Goal: Download file/media

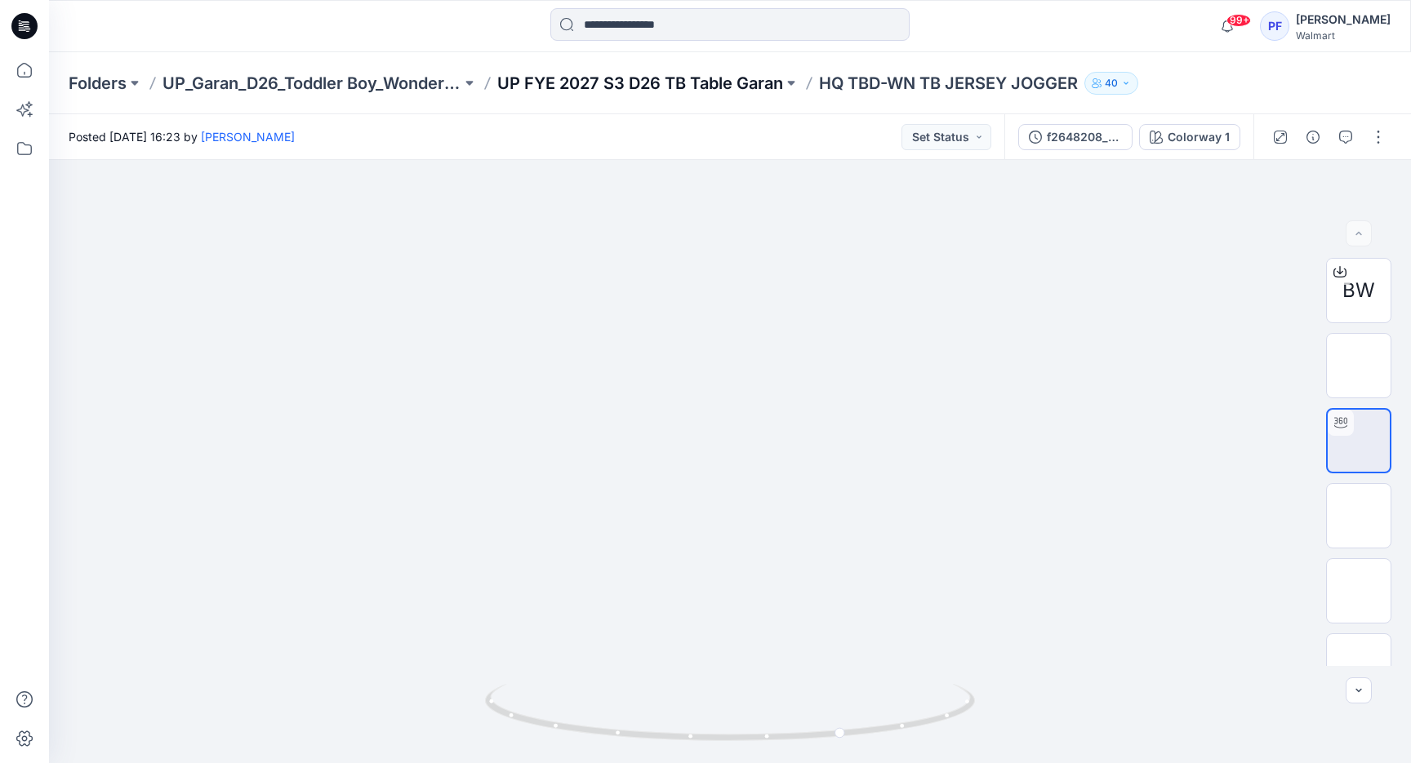
click at [766, 80] on p "UP FYE 2027 S3 D26 TB Table Garan" at bounding box center [640, 83] width 286 height 23
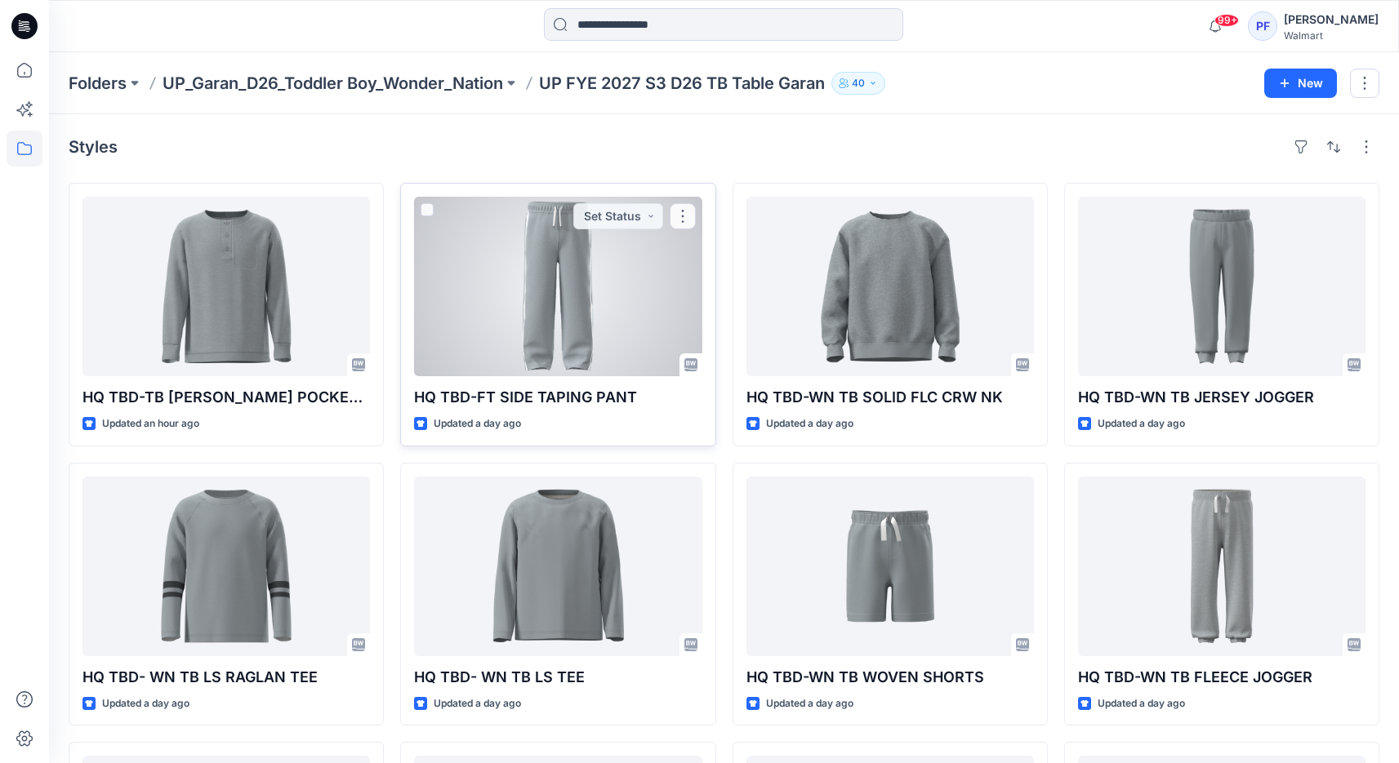
click at [634, 314] on div at bounding box center [557, 287] width 287 height 180
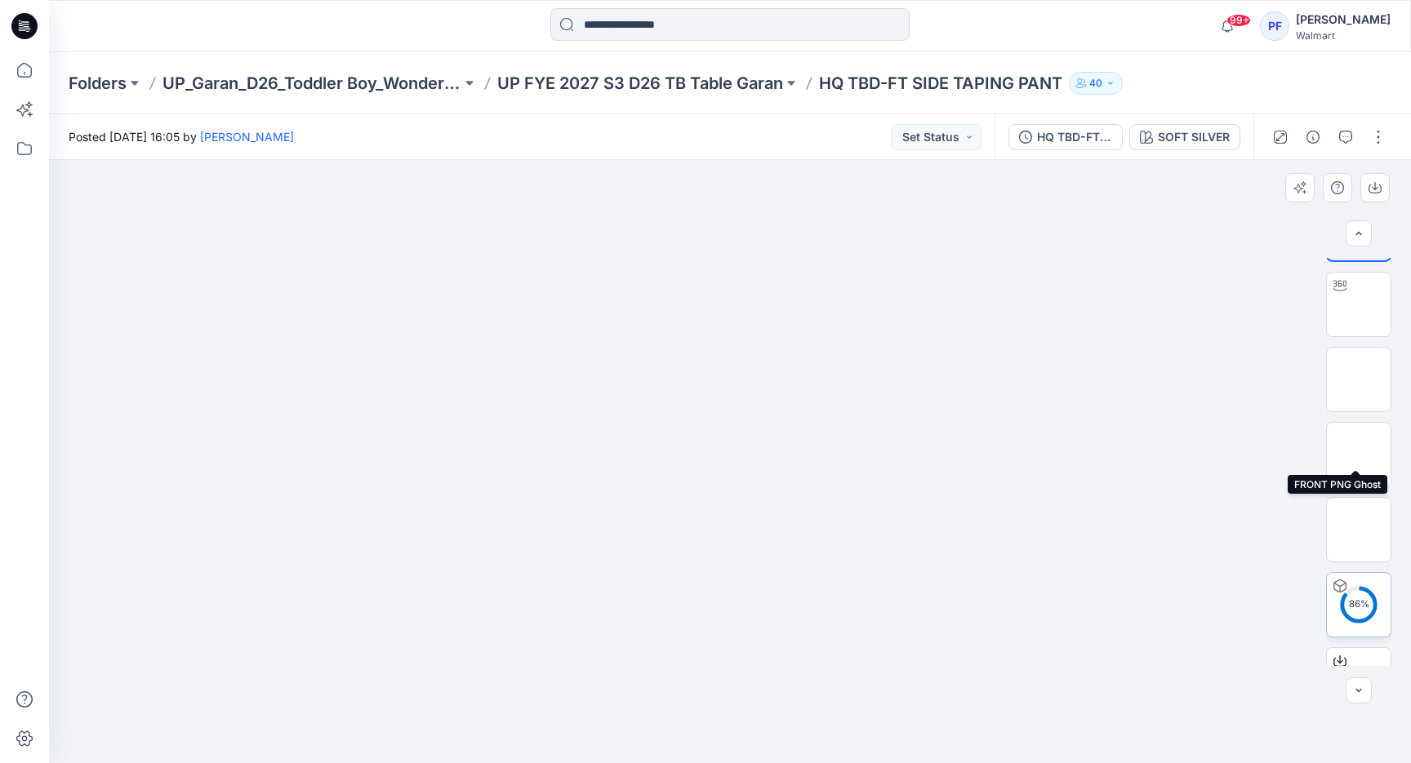
scroll to position [155, 0]
click at [1204, 504] on div at bounding box center [730, 461] width 1362 height 603
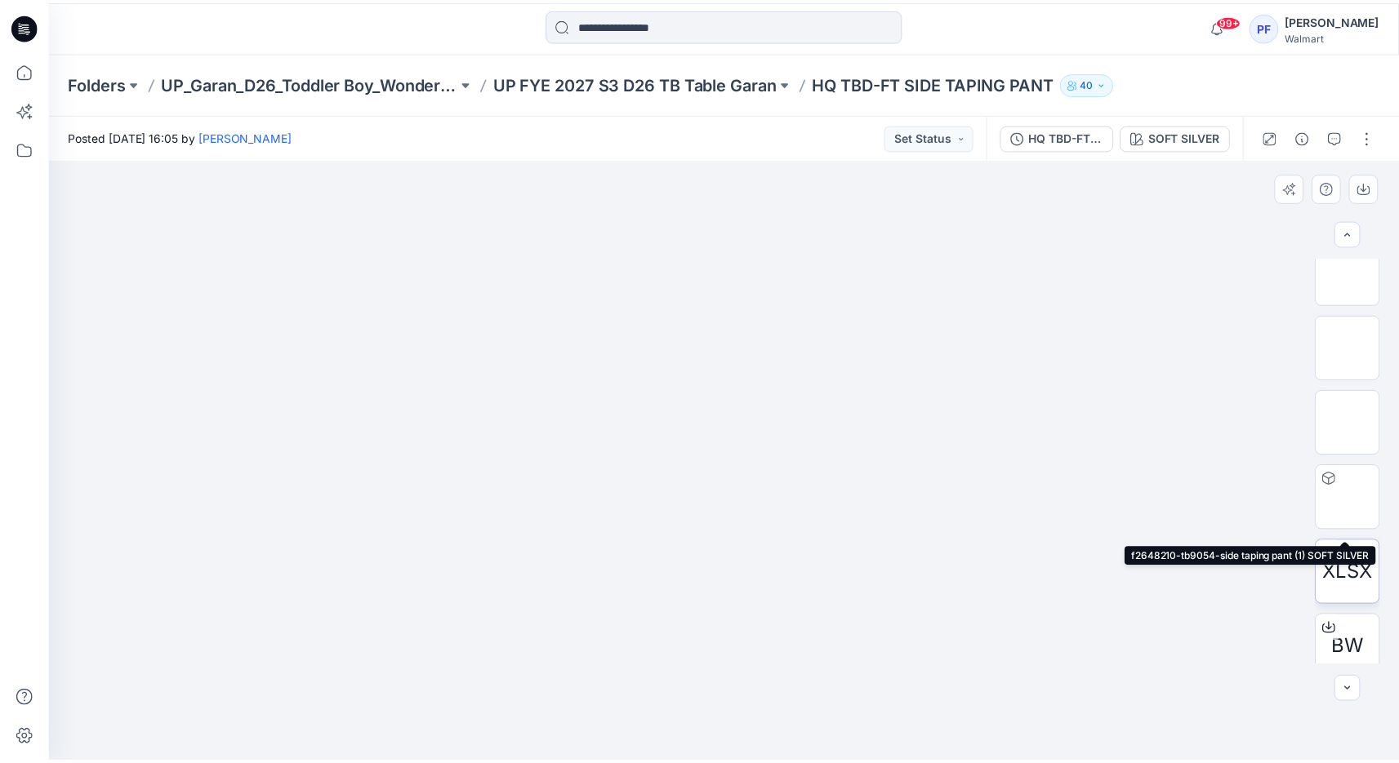
scroll to position [183, 0]
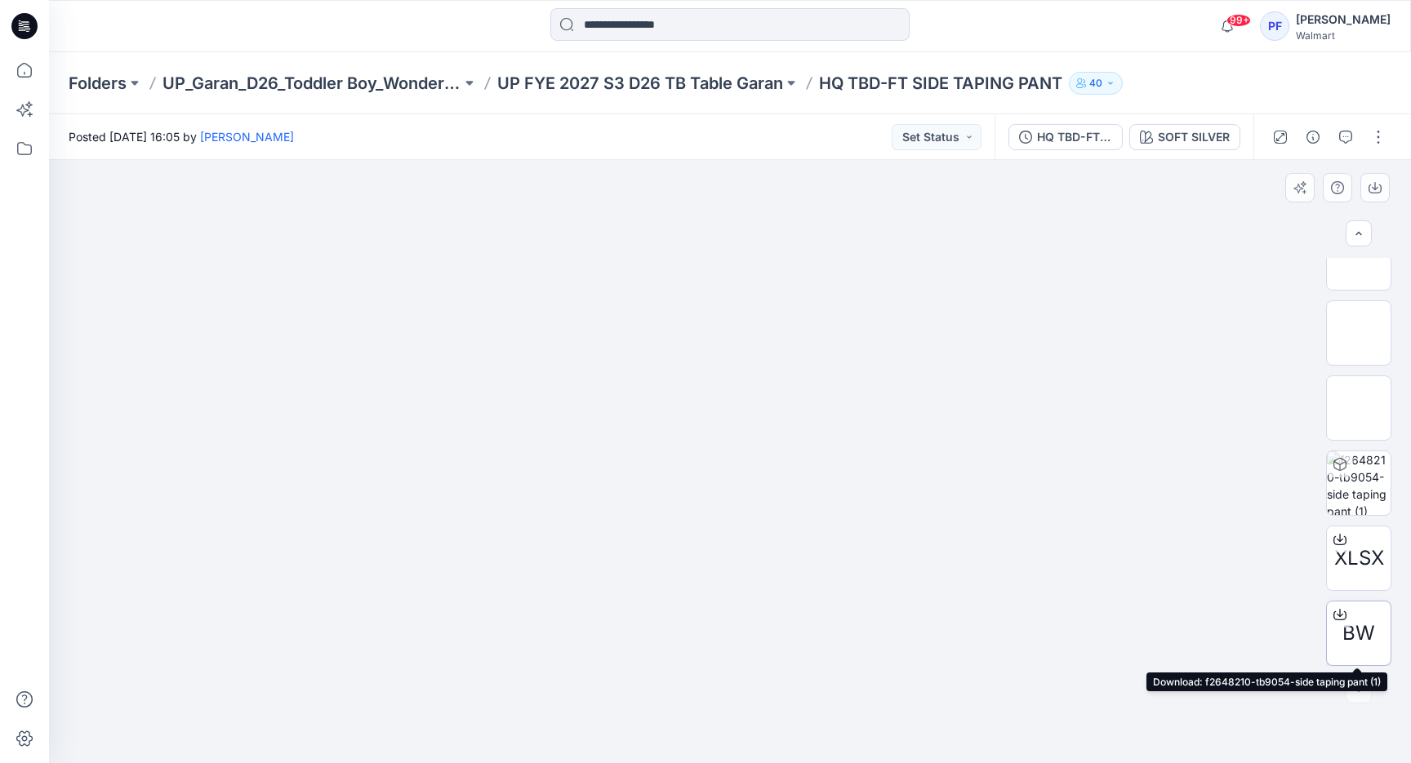
click at [1337, 614] on icon at bounding box center [1340, 612] width 7 height 8
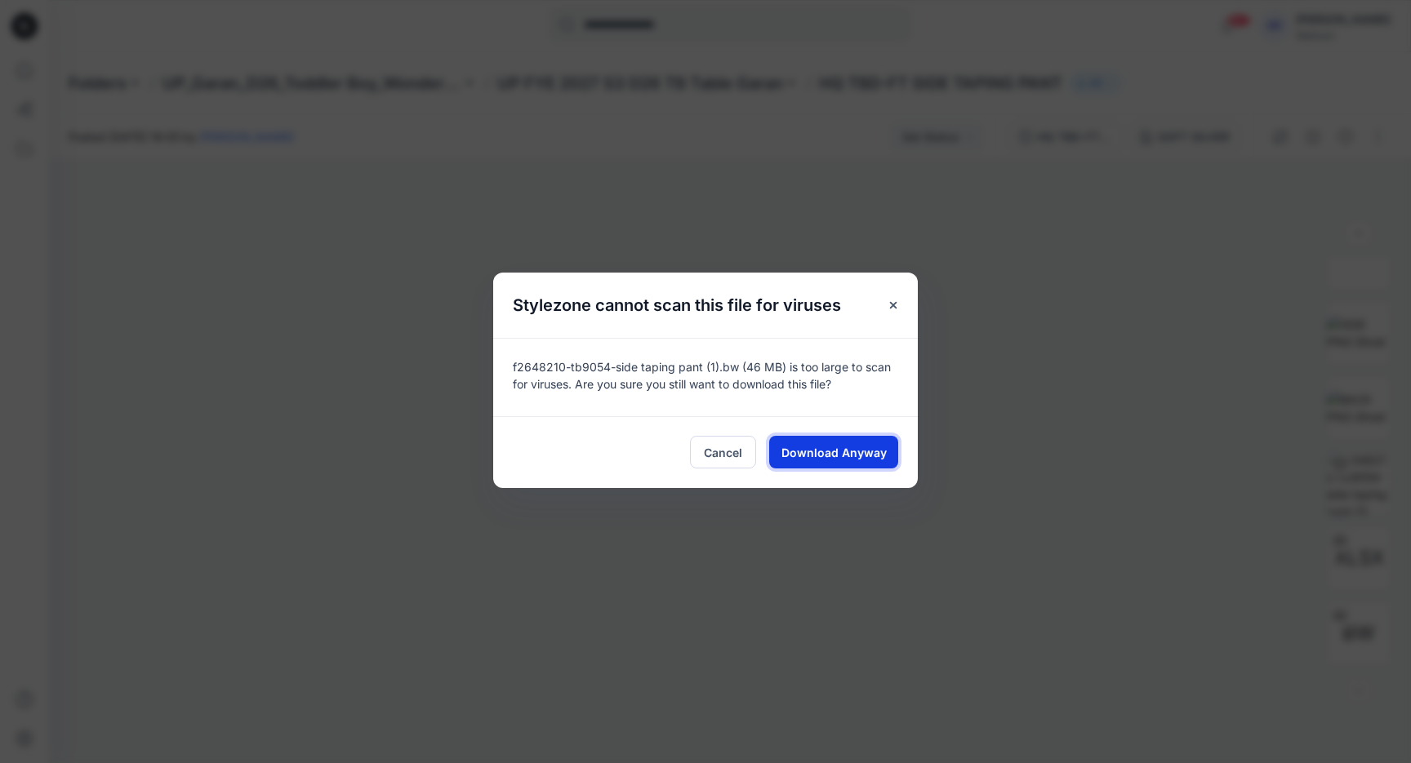
click at [856, 442] on button "Download Anyway" at bounding box center [833, 452] width 129 height 33
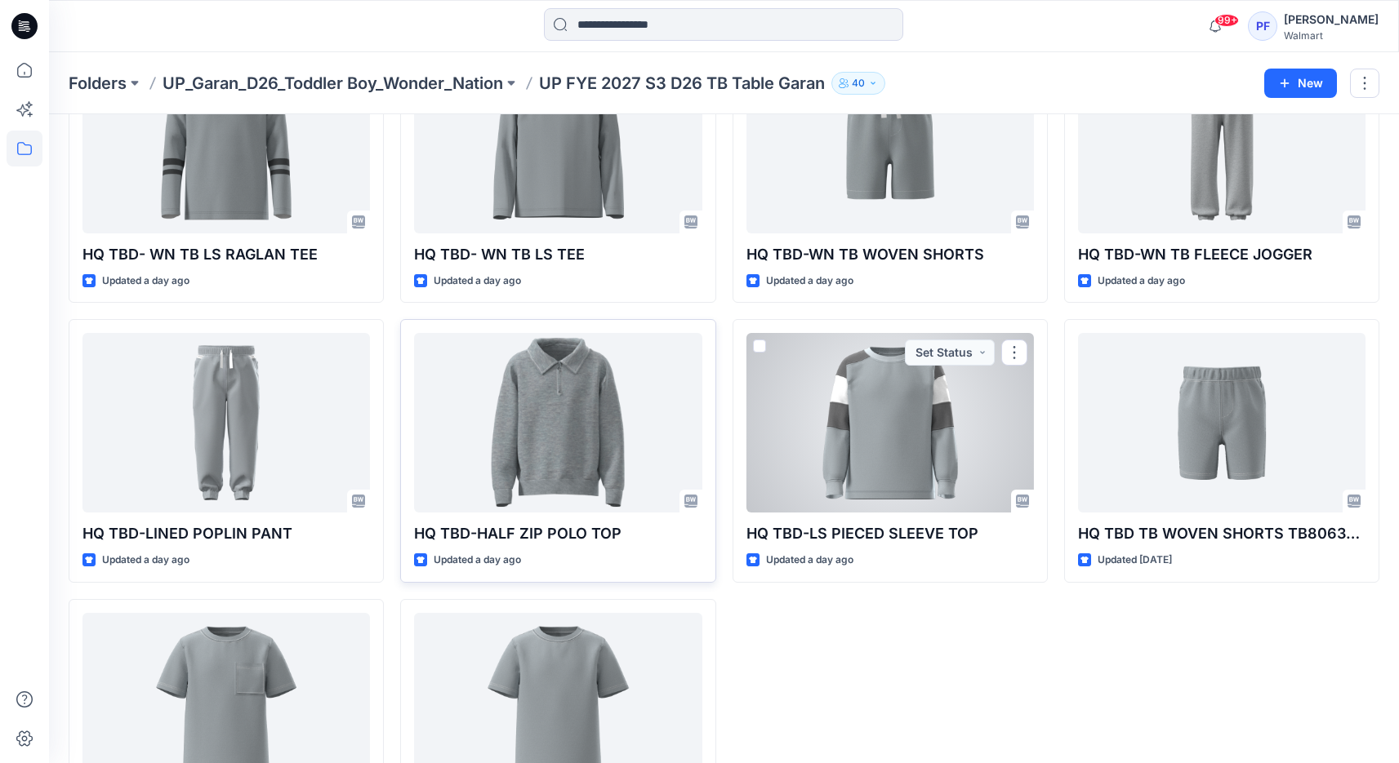
scroll to position [446, 0]
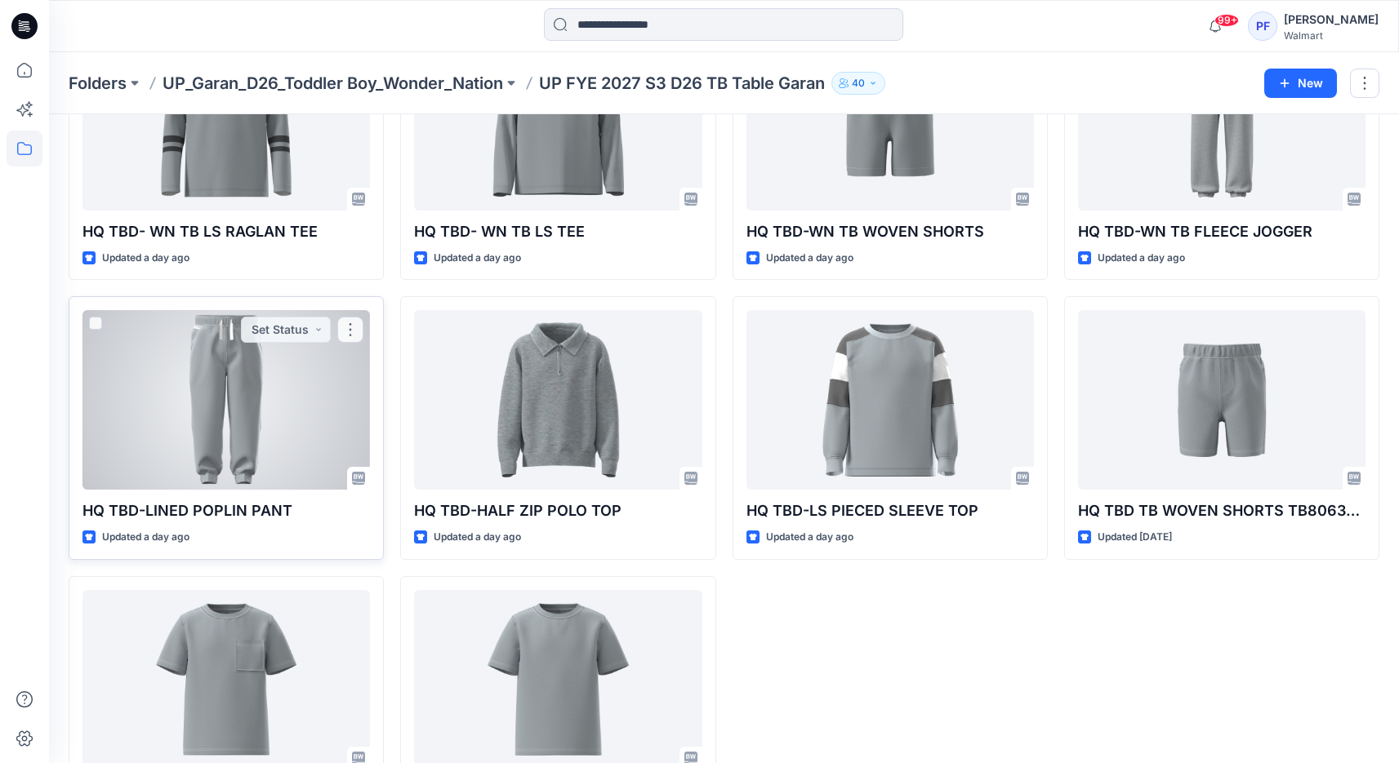
click at [305, 404] on div at bounding box center [225, 400] width 287 height 180
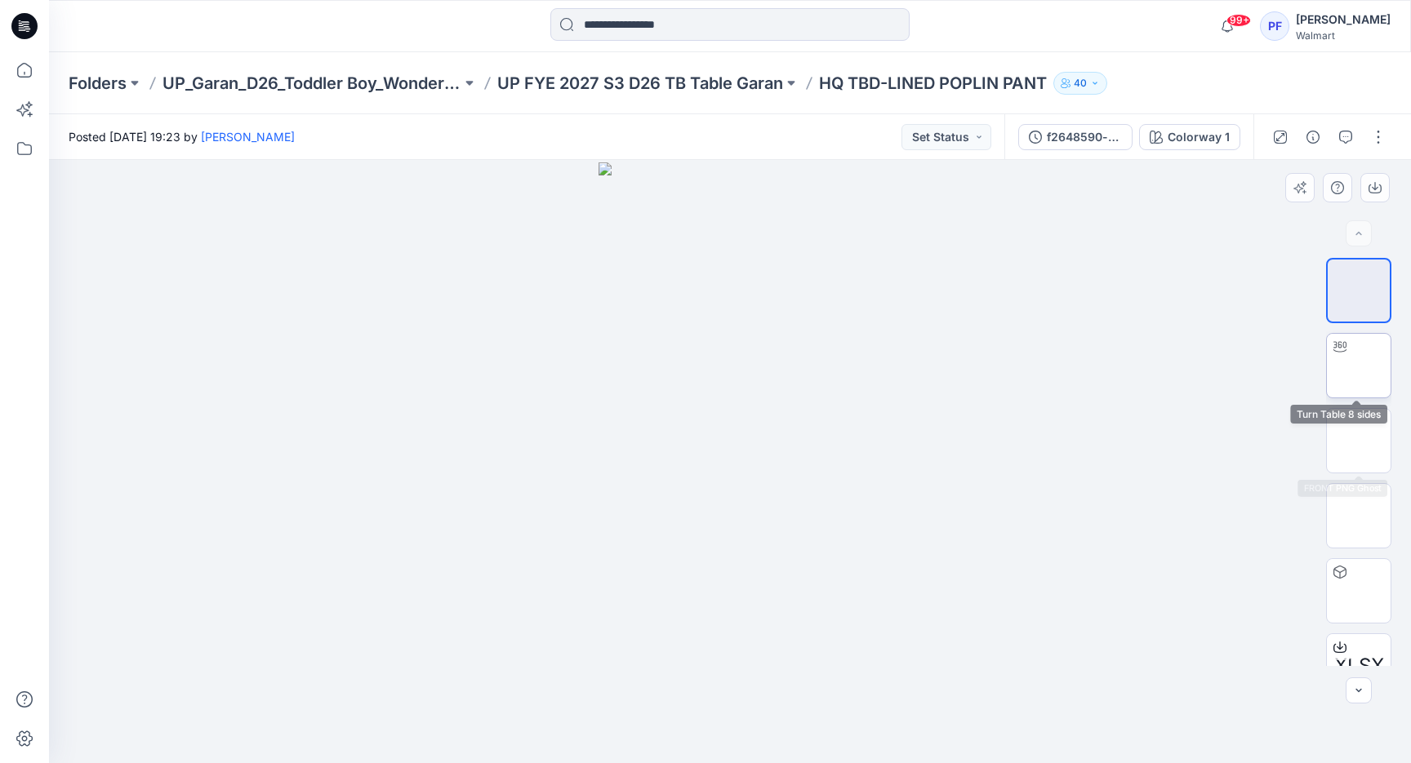
click at [1359, 366] on img at bounding box center [1359, 366] width 0 height 0
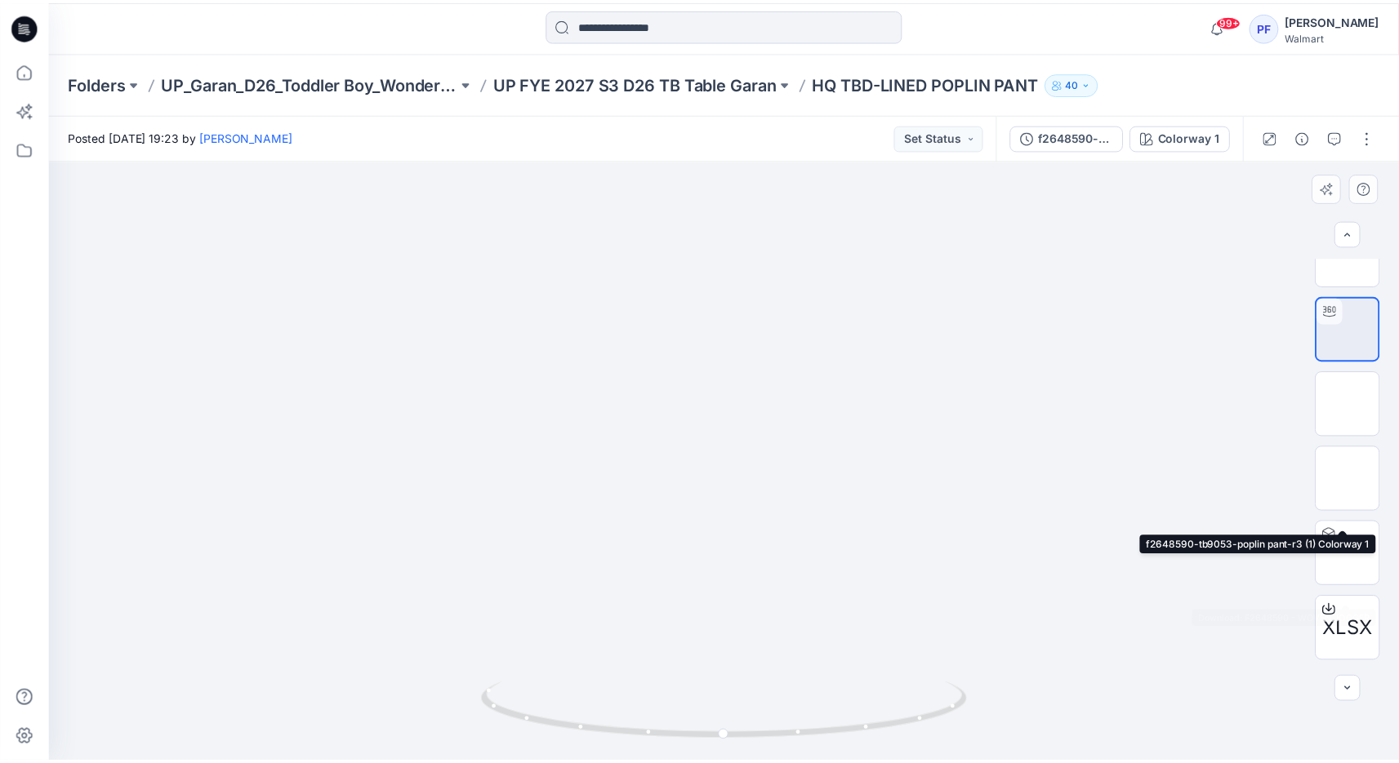
scroll to position [108, 0]
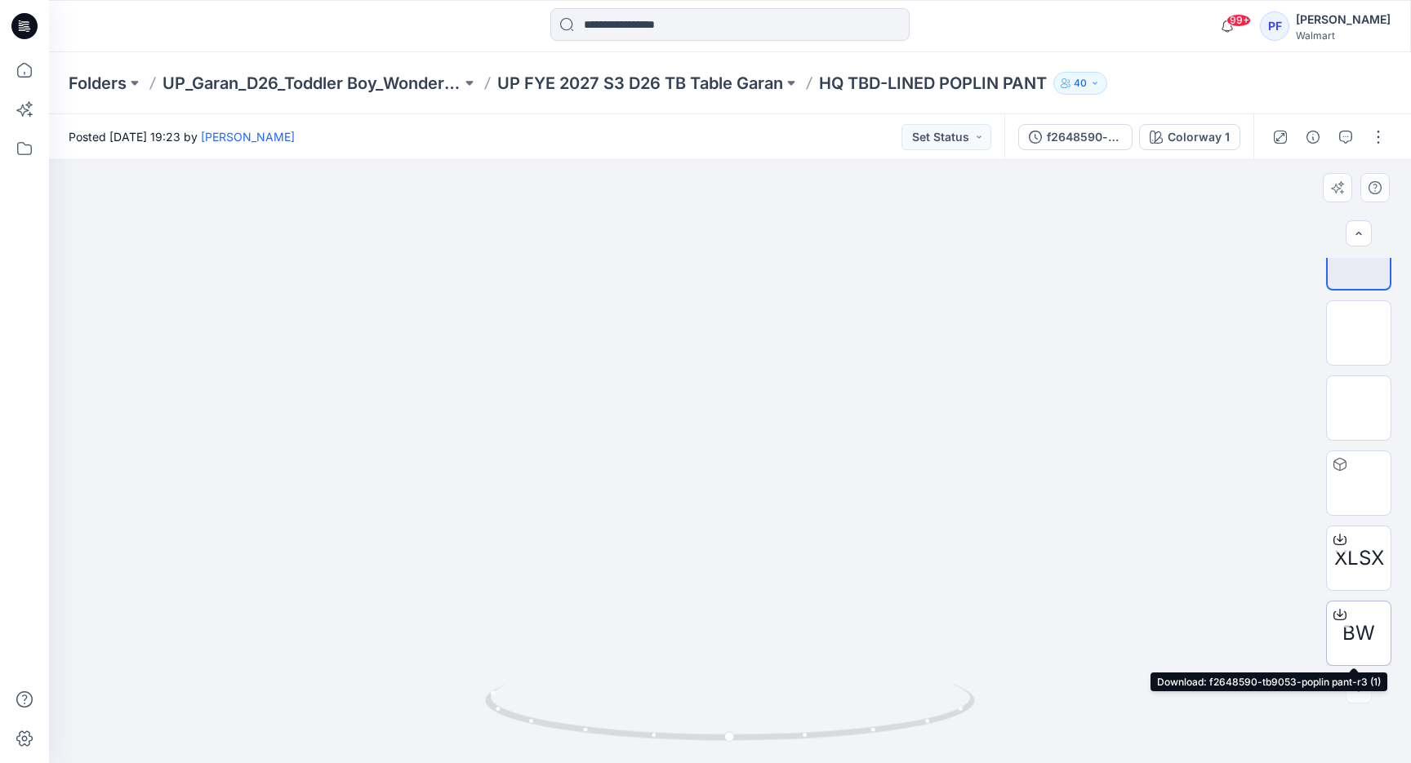
click at [1336, 612] on icon at bounding box center [1339, 614] width 13 height 13
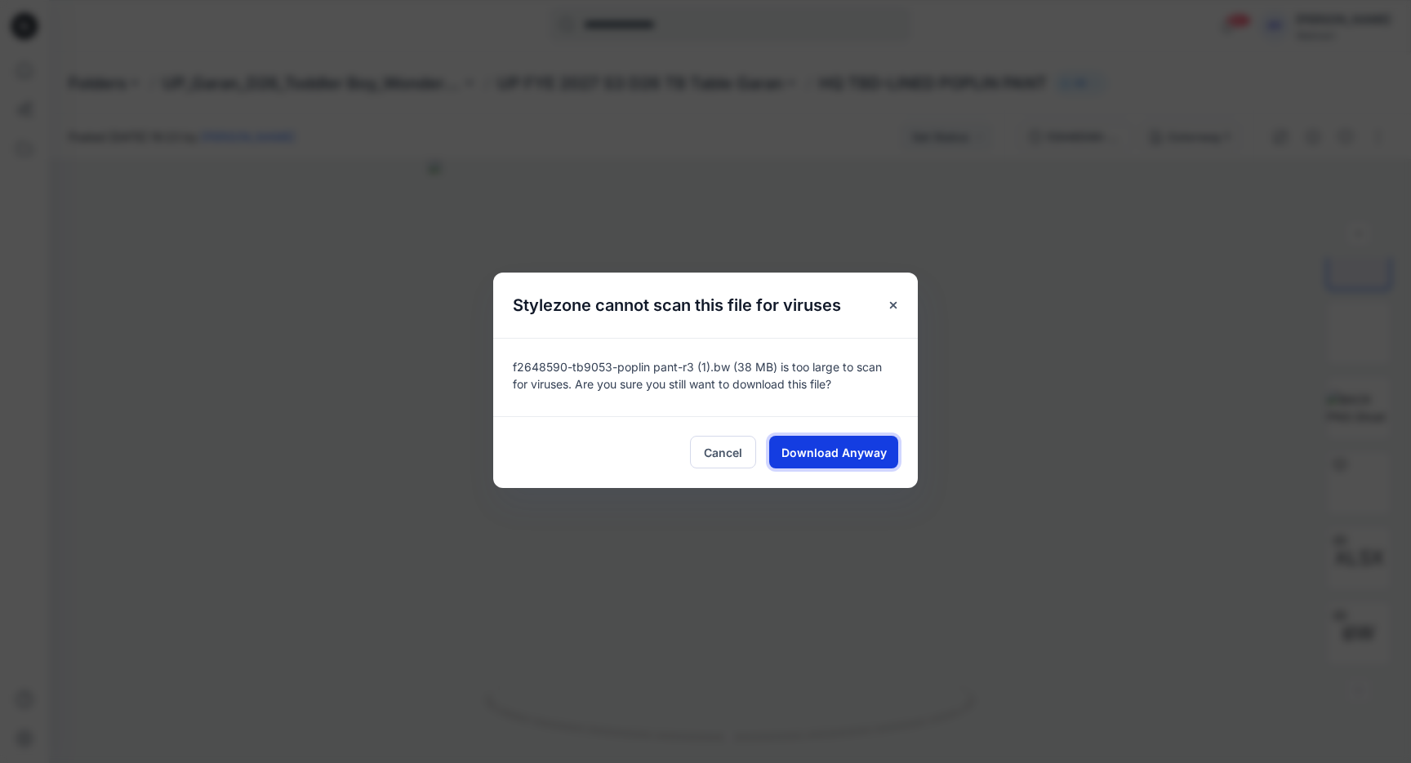
click at [824, 448] on span "Download Anyway" at bounding box center [833, 452] width 105 height 17
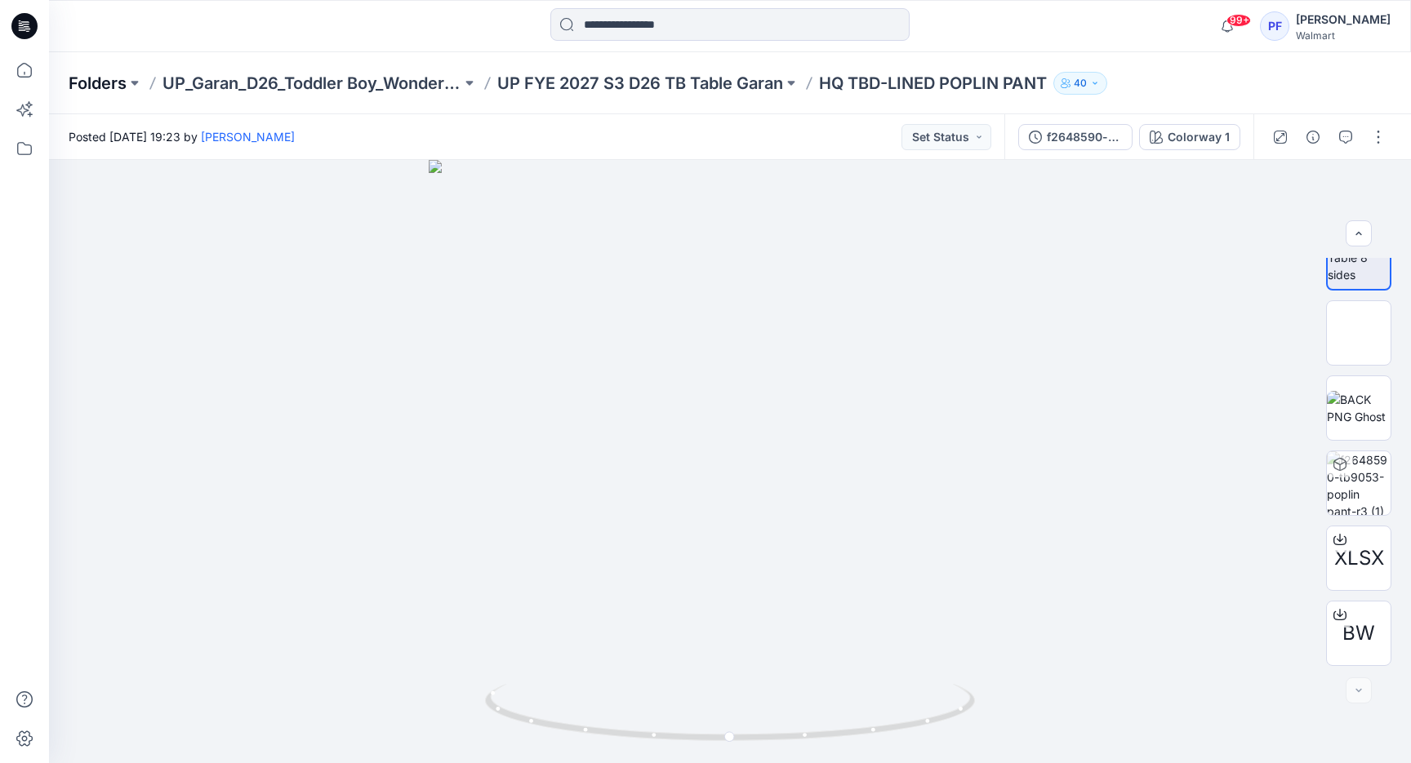
click at [117, 78] on p "Folders" at bounding box center [98, 83] width 58 height 23
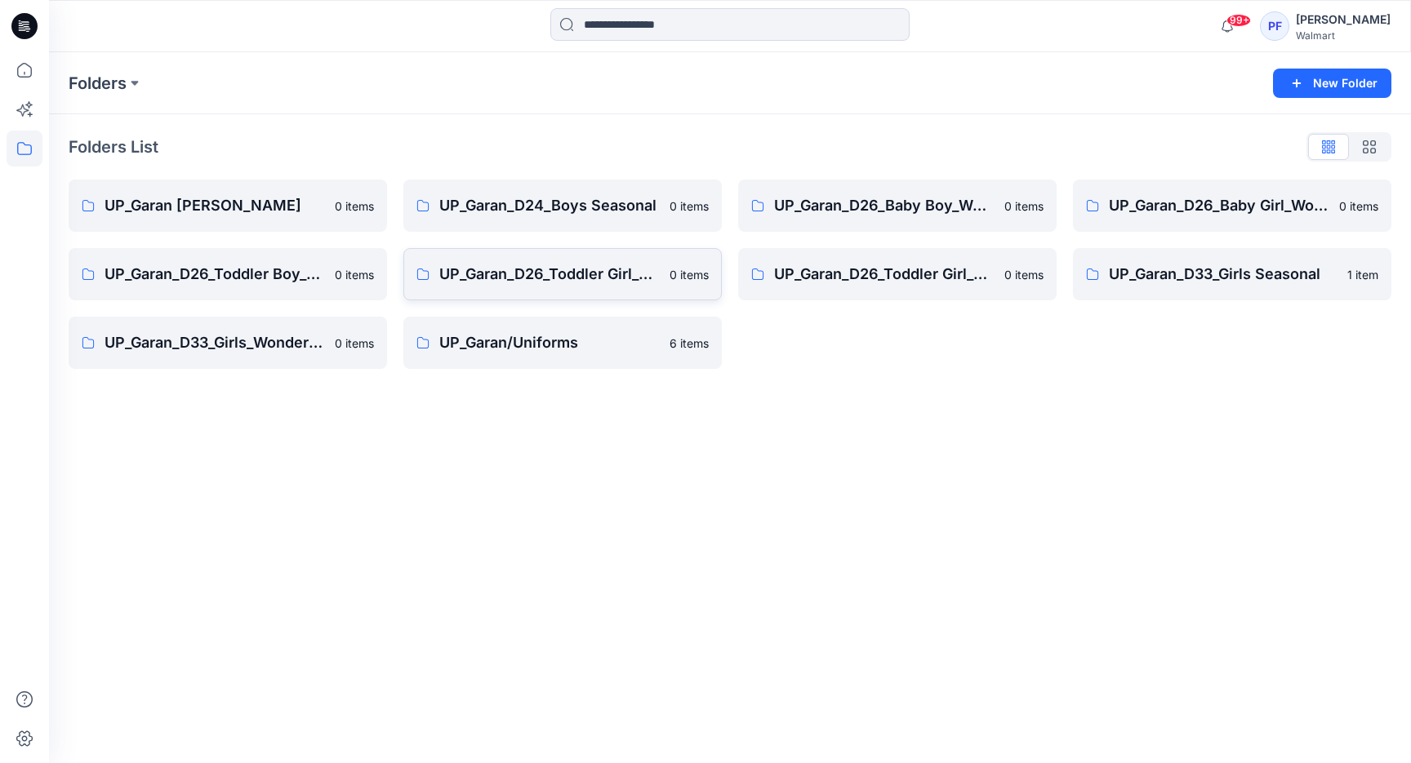
click at [558, 287] on link "UP_Garan_D26_Toddler Girl_Seasonal 0 items" at bounding box center [562, 274] width 318 height 52
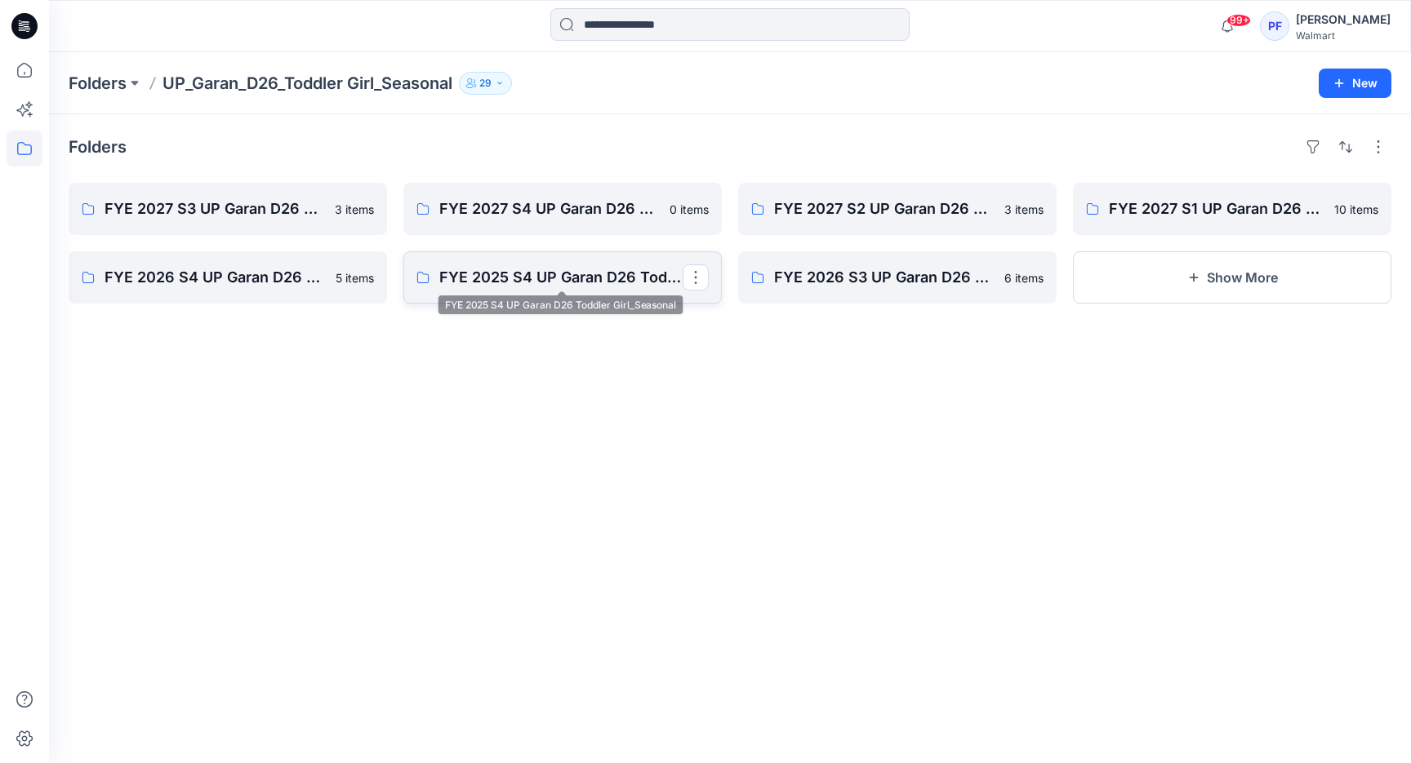
click at [574, 279] on p "FYE 2025 S4 UP Garan D26 Toddler Girl_Seasonal" at bounding box center [560, 277] width 243 height 23
click at [134, 82] on button at bounding box center [135, 83] width 16 height 23
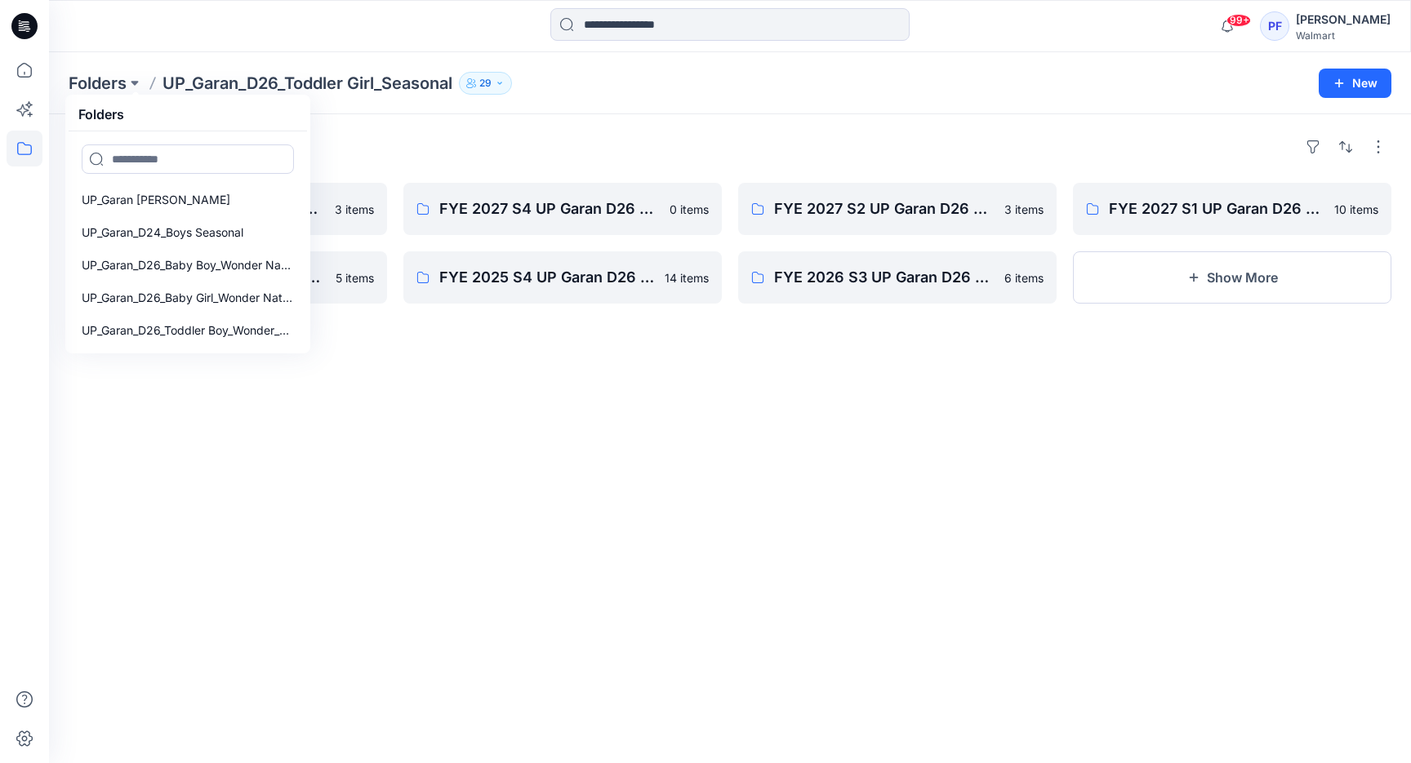
click at [523, 374] on div "Folders FYE 2027 S3 UP Garan D26 Toddler Girl_Seasonal 3 items FYE 2026 S4 UP G…" at bounding box center [730, 438] width 1362 height 649
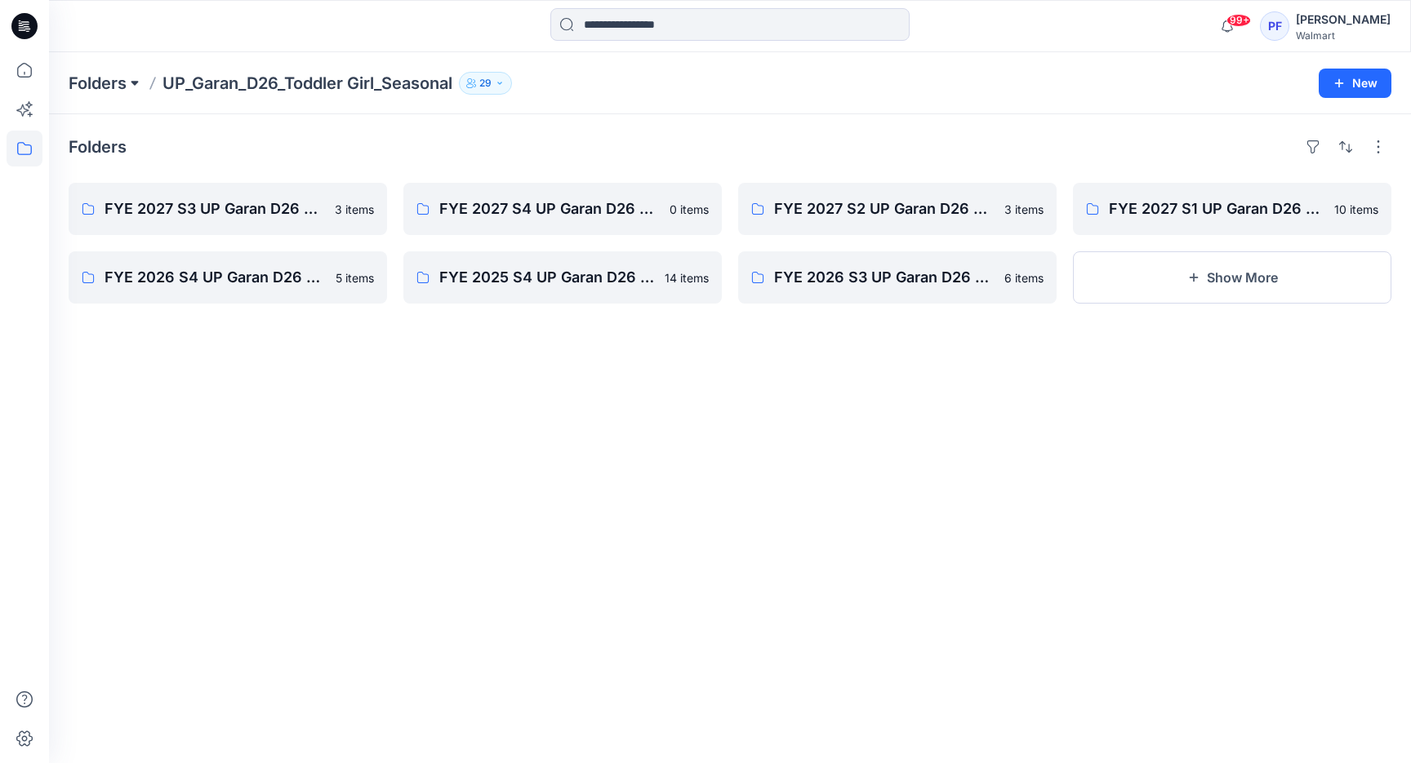
click at [131, 87] on button at bounding box center [135, 83] width 16 height 23
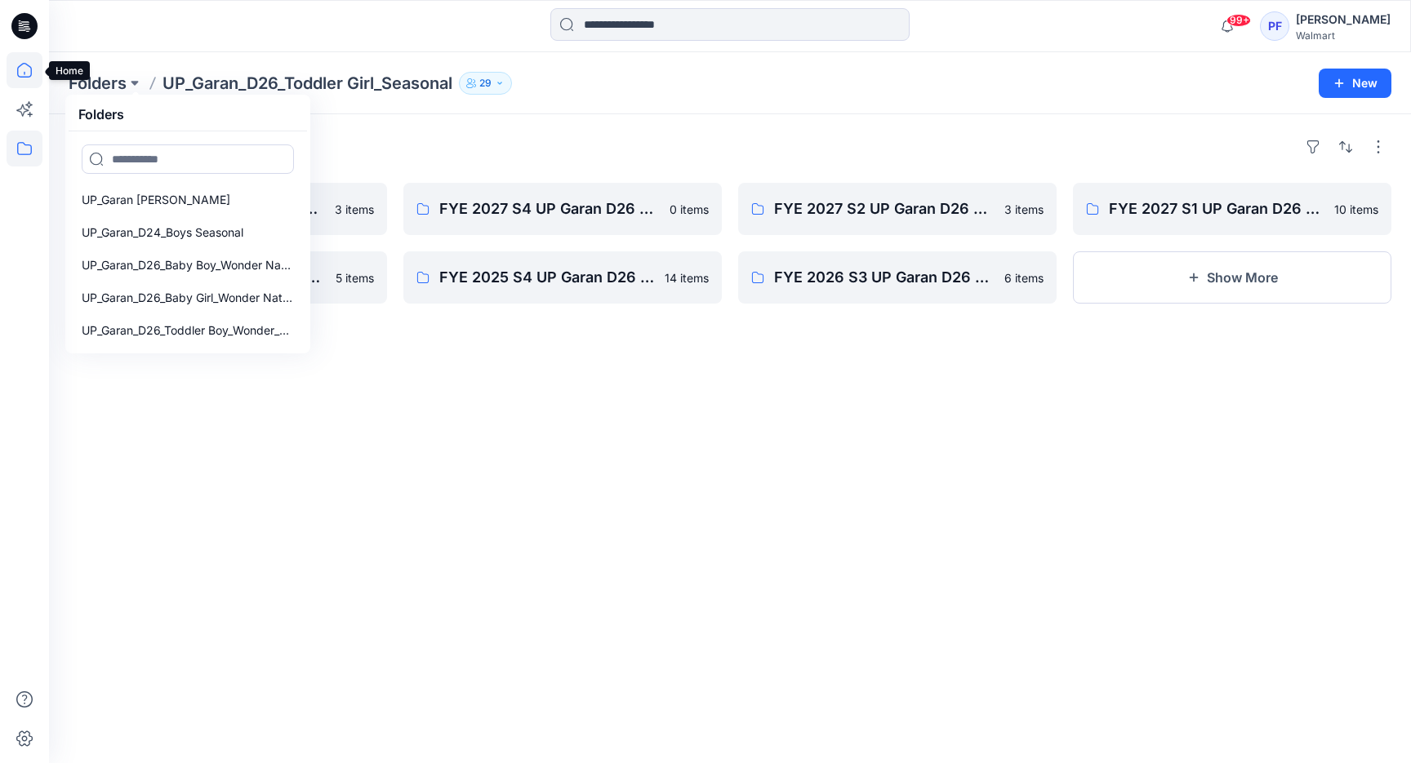
click at [29, 69] on icon at bounding box center [25, 70] width 36 height 36
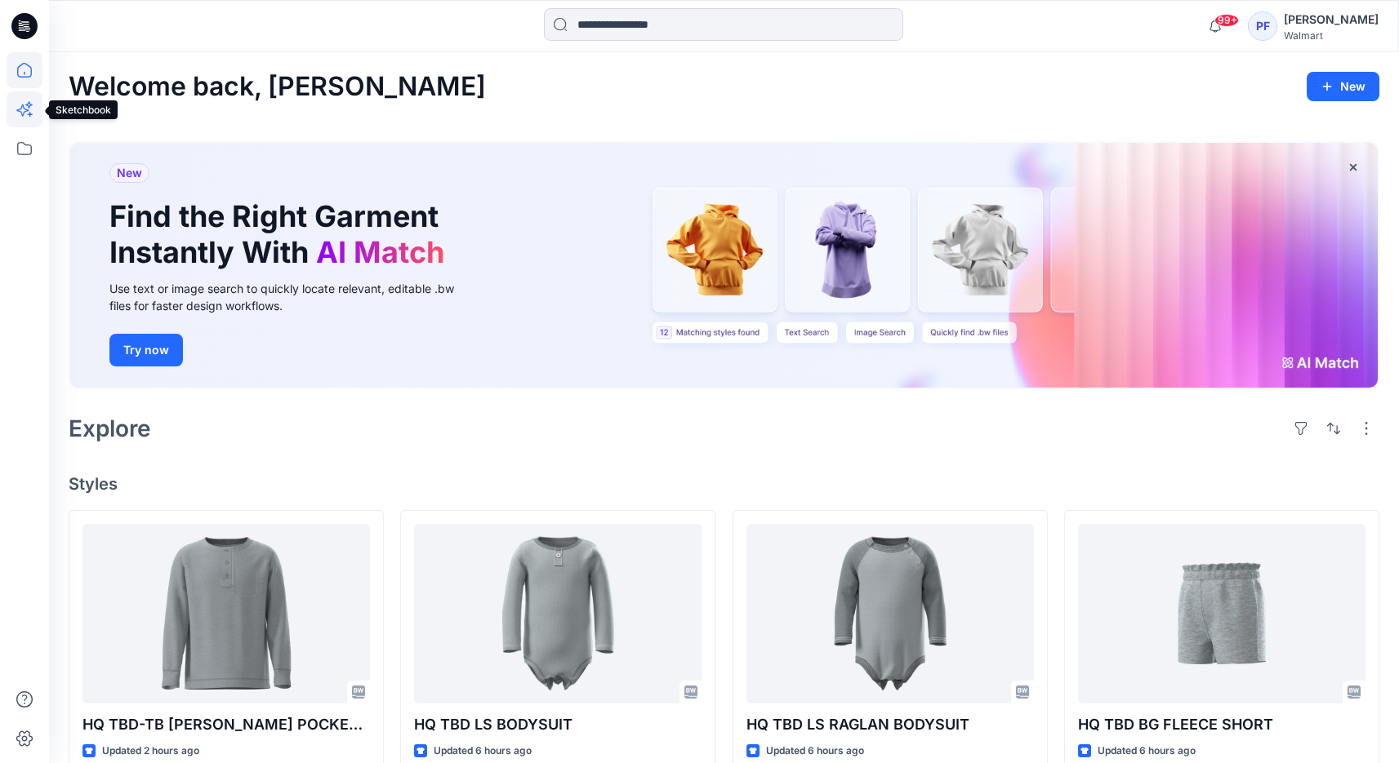
click at [27, 118] on icon at bounding box center [25, 109] width 36 height 36
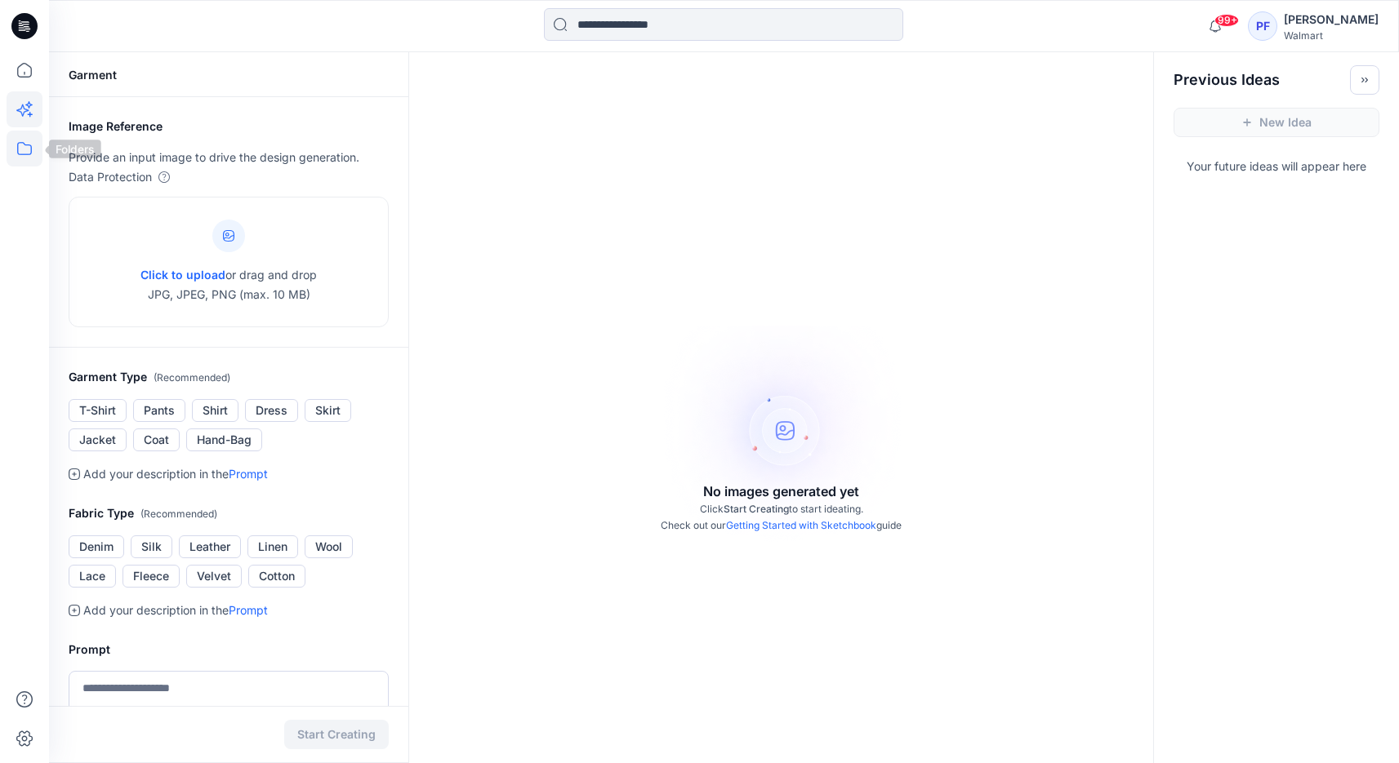
click at [28, 161] on icon at bounding box center [25, 149] width 36 height 36
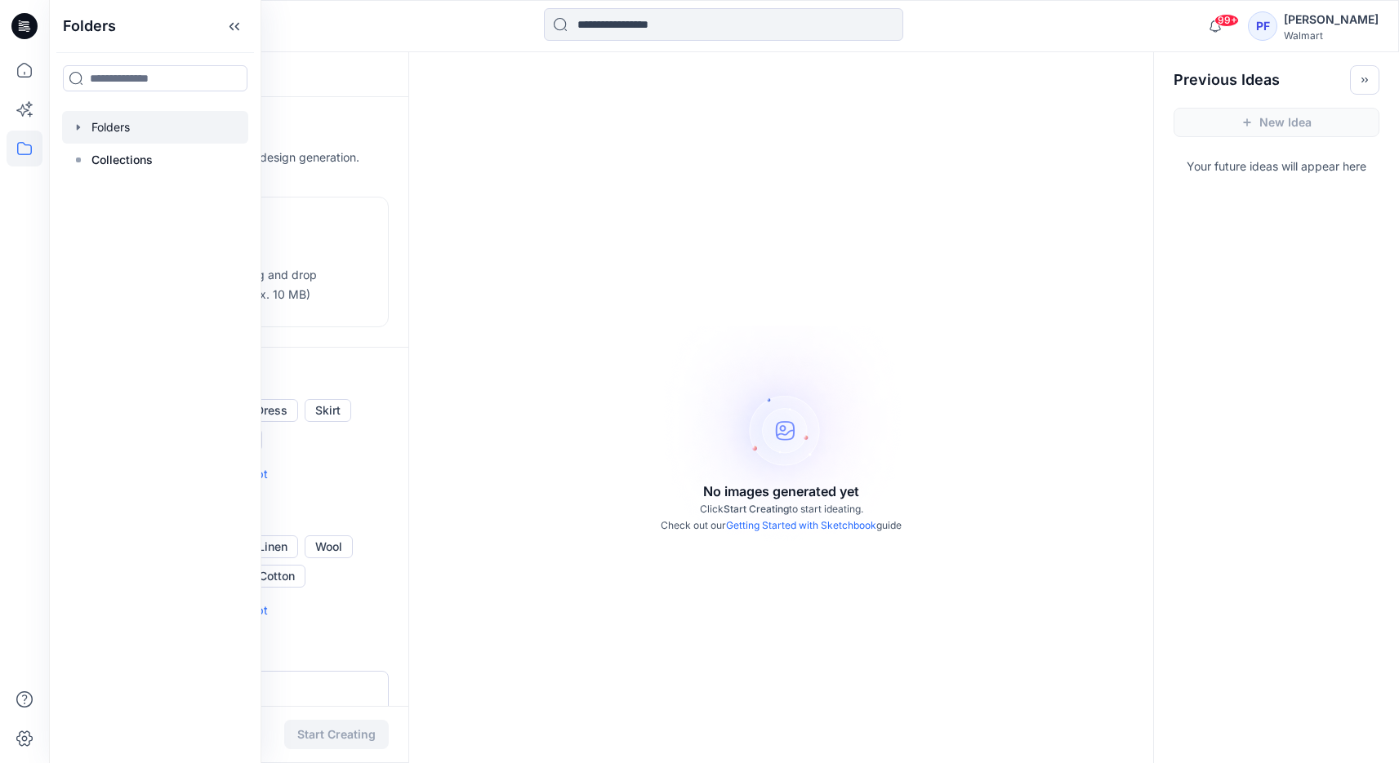
click at [119, 127] on div at bounding box center [155, 127] width 186 height 33
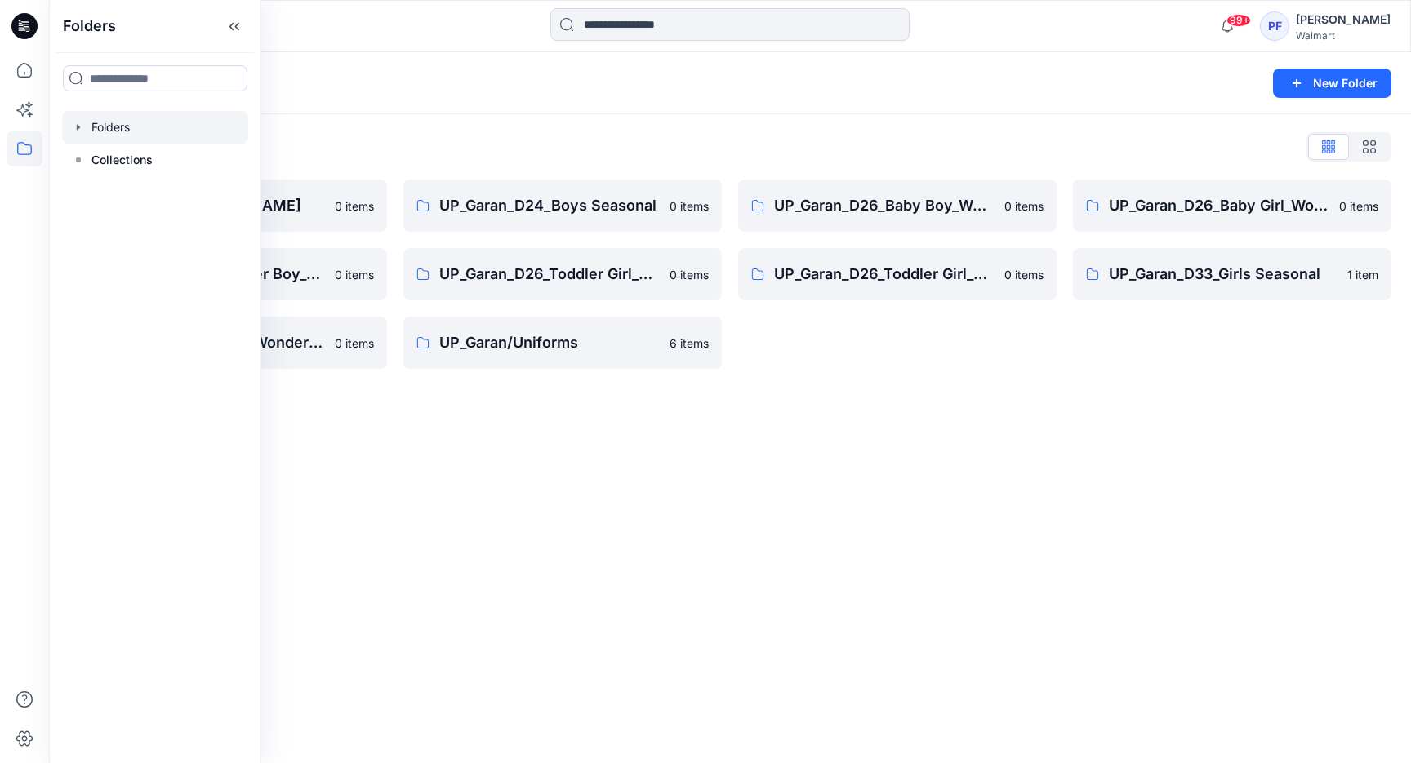
click at [675, 469] on div "Folders New Folder Folders List UP_Garan [PERSON_NAME] 0 items UP_Garan_D26_Tod…" at bounding box center [730, 407] width 1362 height 711
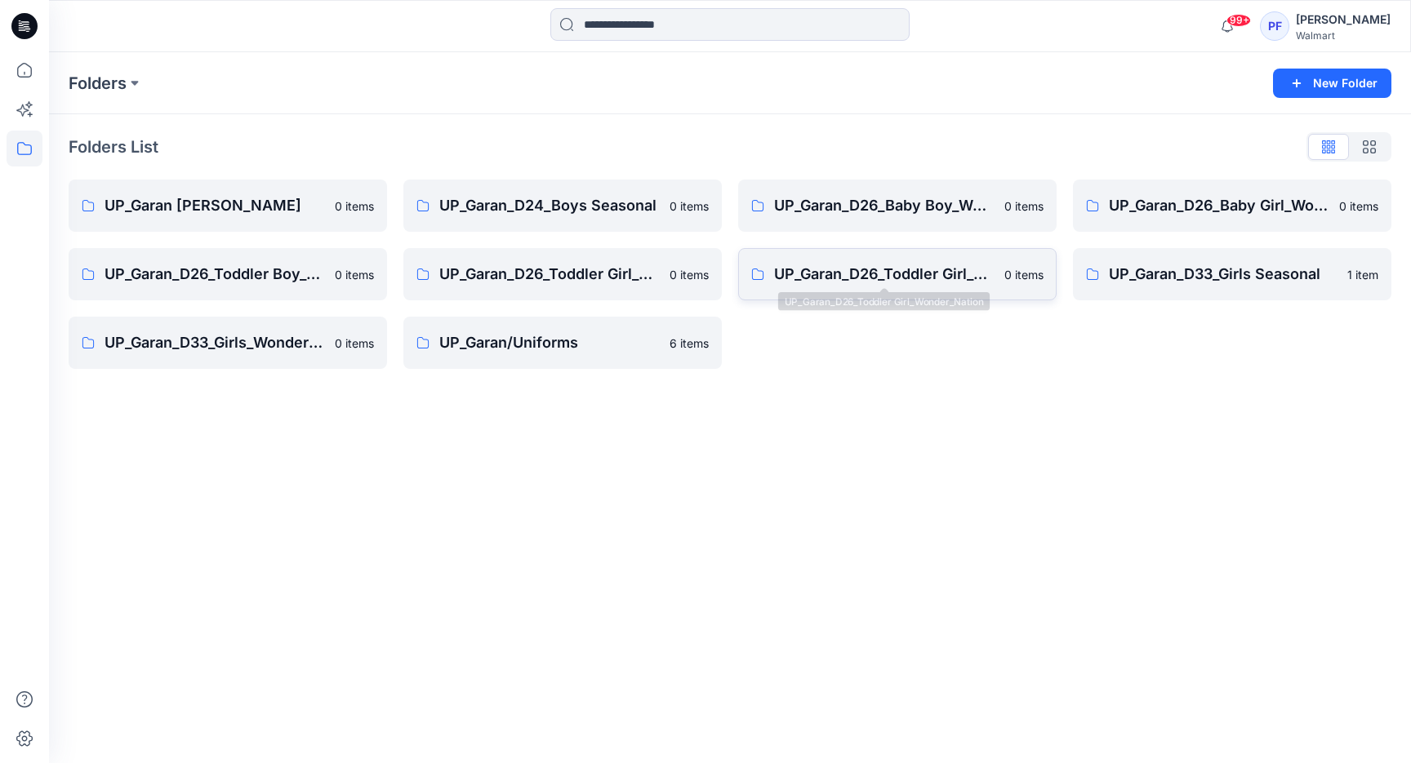
click at [824, 283] on p "UP_Garan_D26_Toddler Girl_Wonder_Nation" at bounding box center [884, 274] width 220 height 23
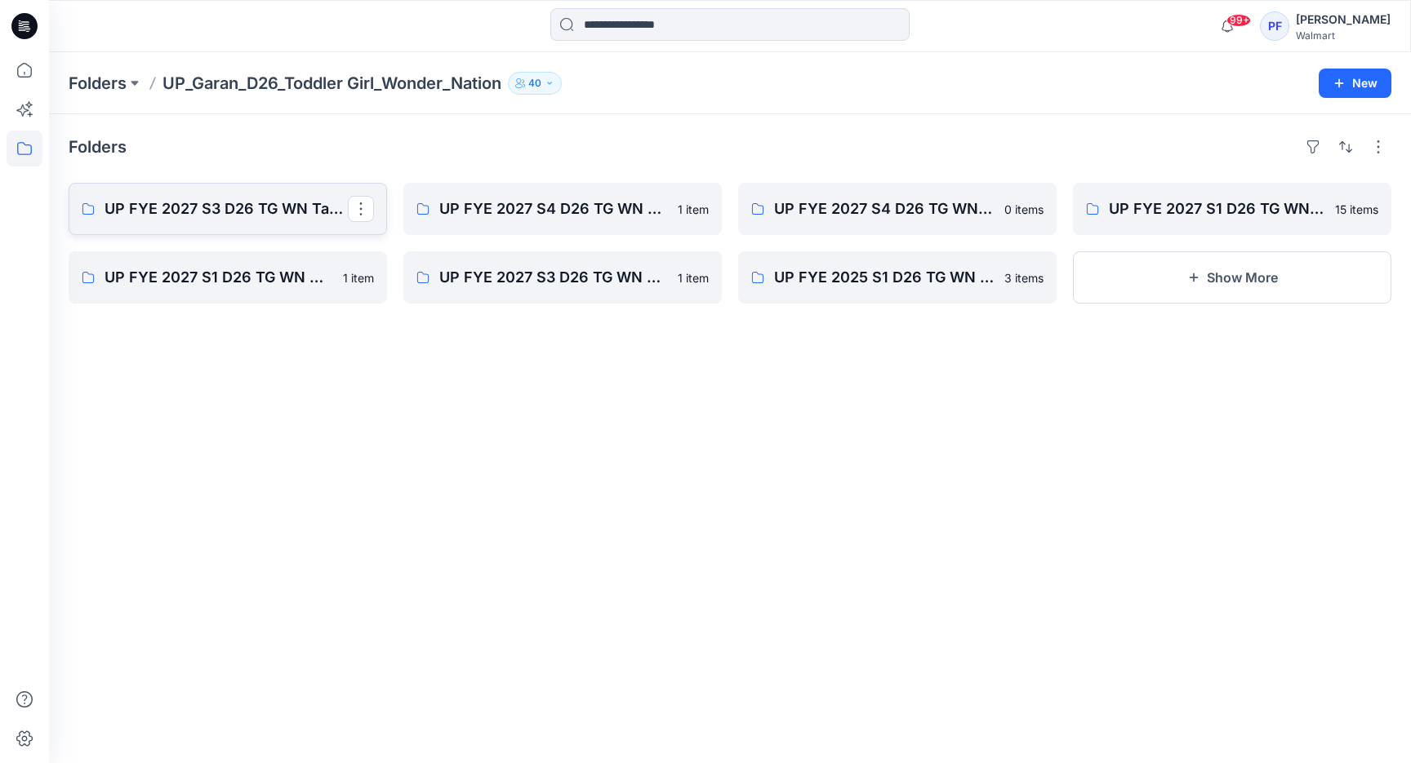
click at [238, 212] on p "UP FYE 2027 S3 D26 TG WN Table Garan" at bounding box center [226, 209] width 243 height 23
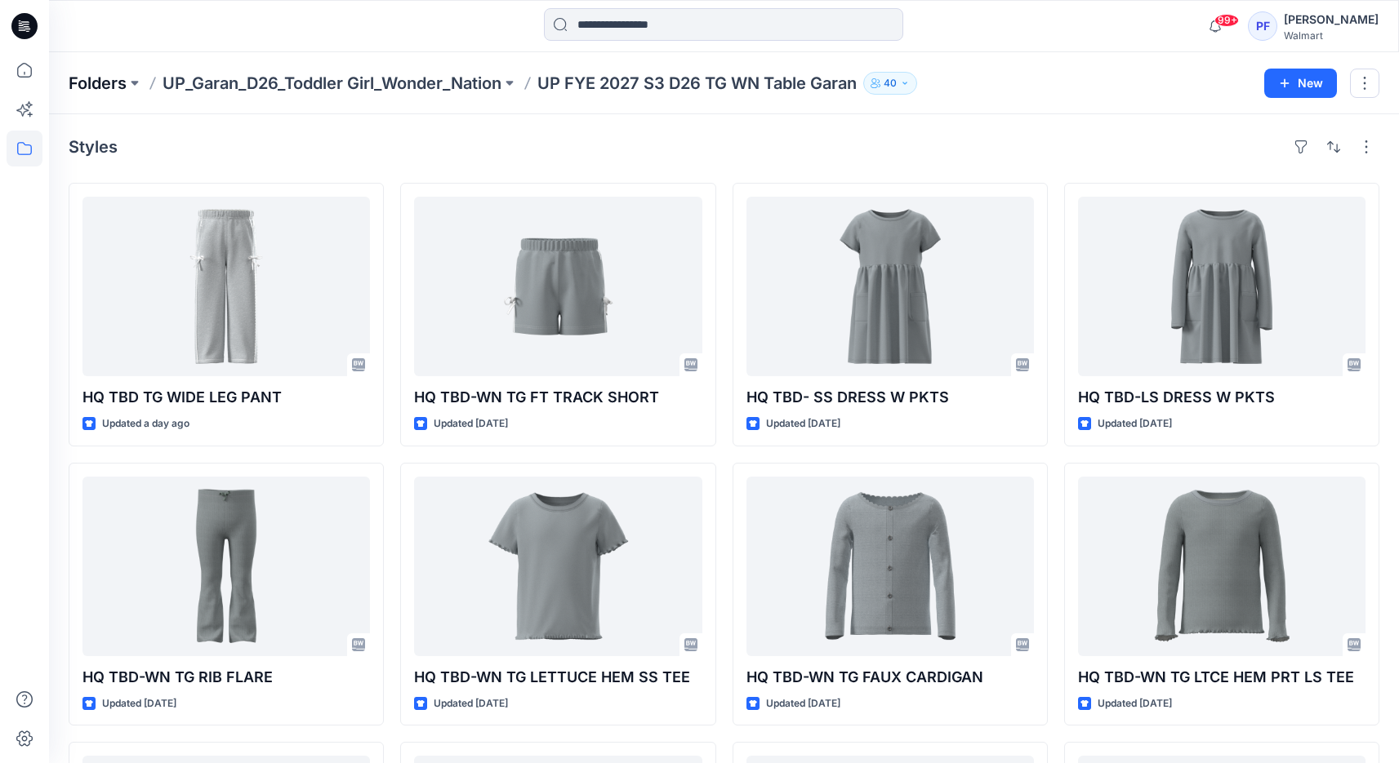
click at [95, 77] on p "Folders" at bounding box center [98, 83] width 58 height 23
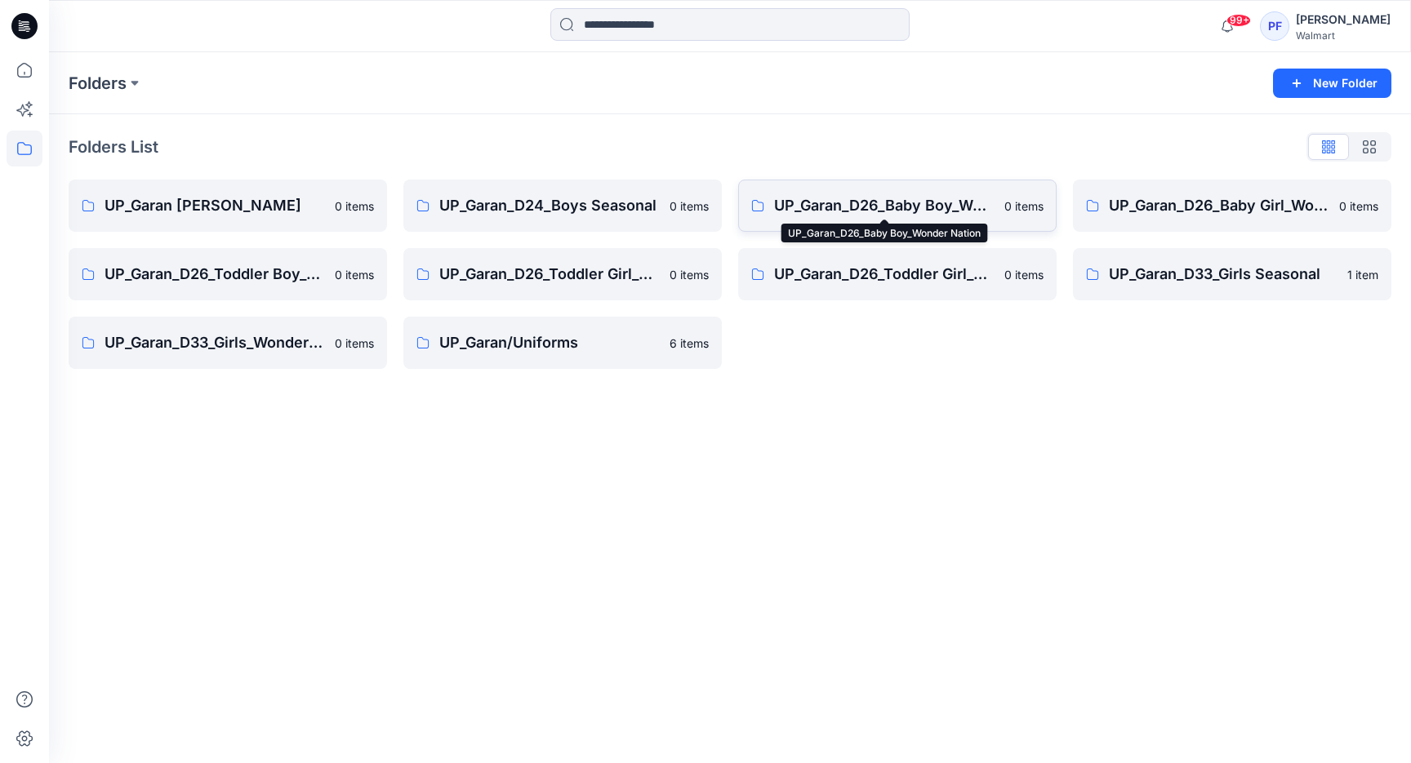
click at [942, 207] on p "UP_Garan_D26_Baby Boy_Wonder Nation" at bounding box center [884, 205] width 220 height 23
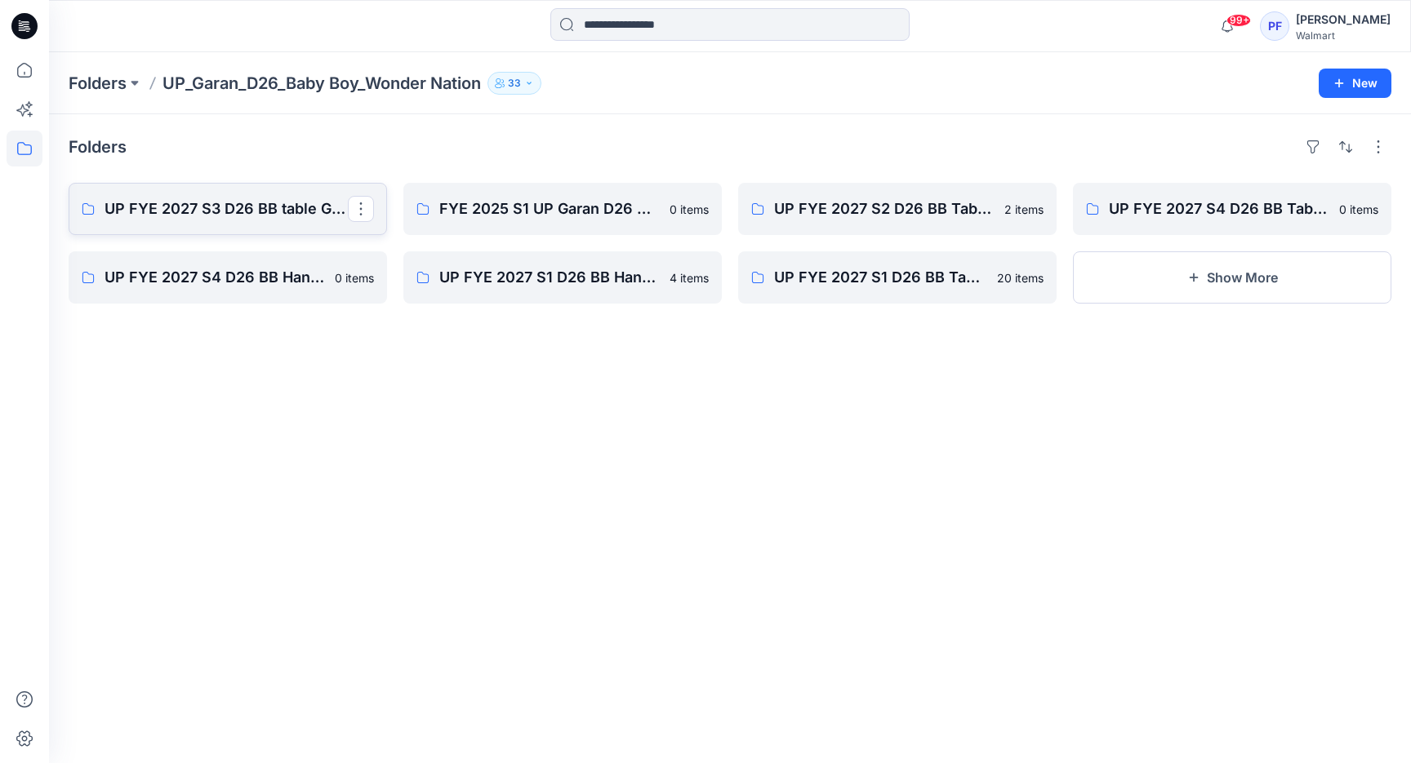
click at [208, 202] on p "UP FYE 2027 S3 D26 BB table Garan" at bounding box center [226, 209] width 243 height 23
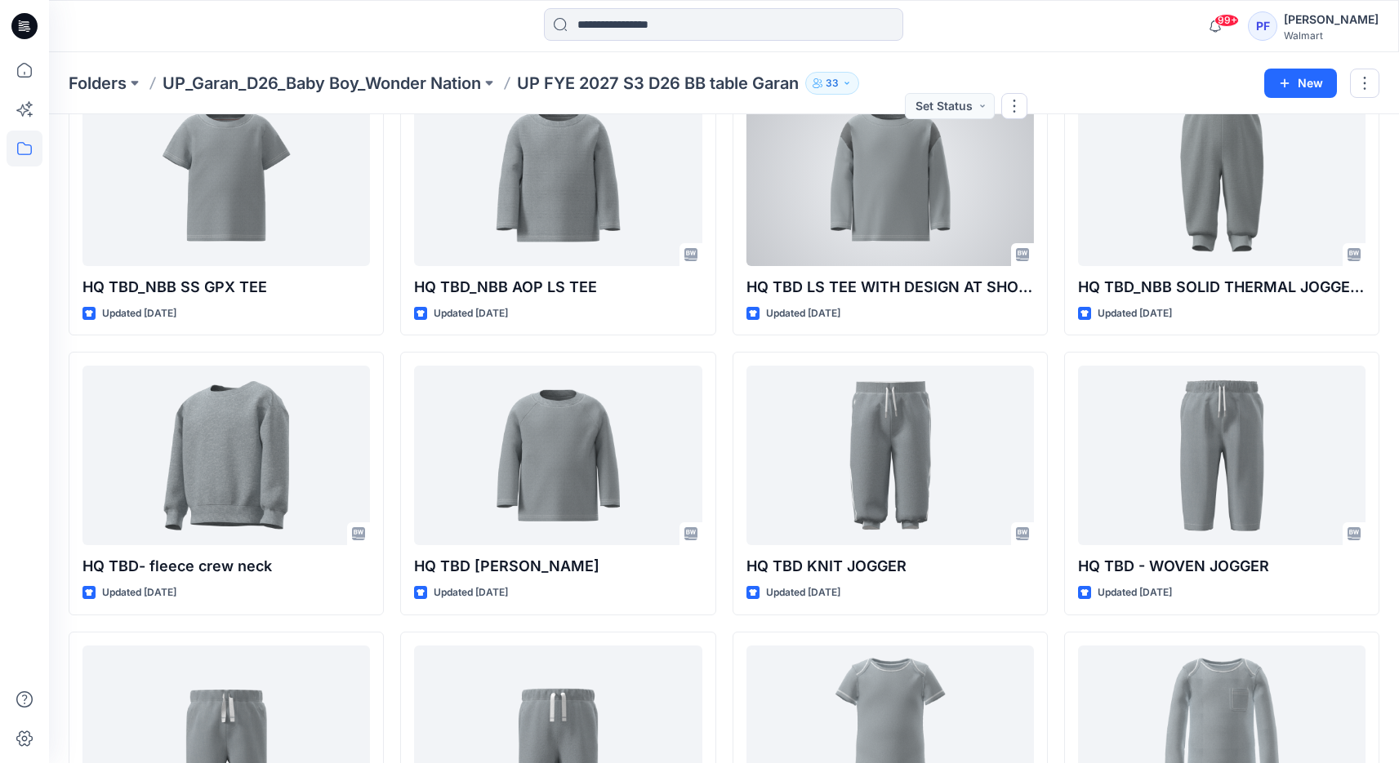
scroll to position [391, 0]
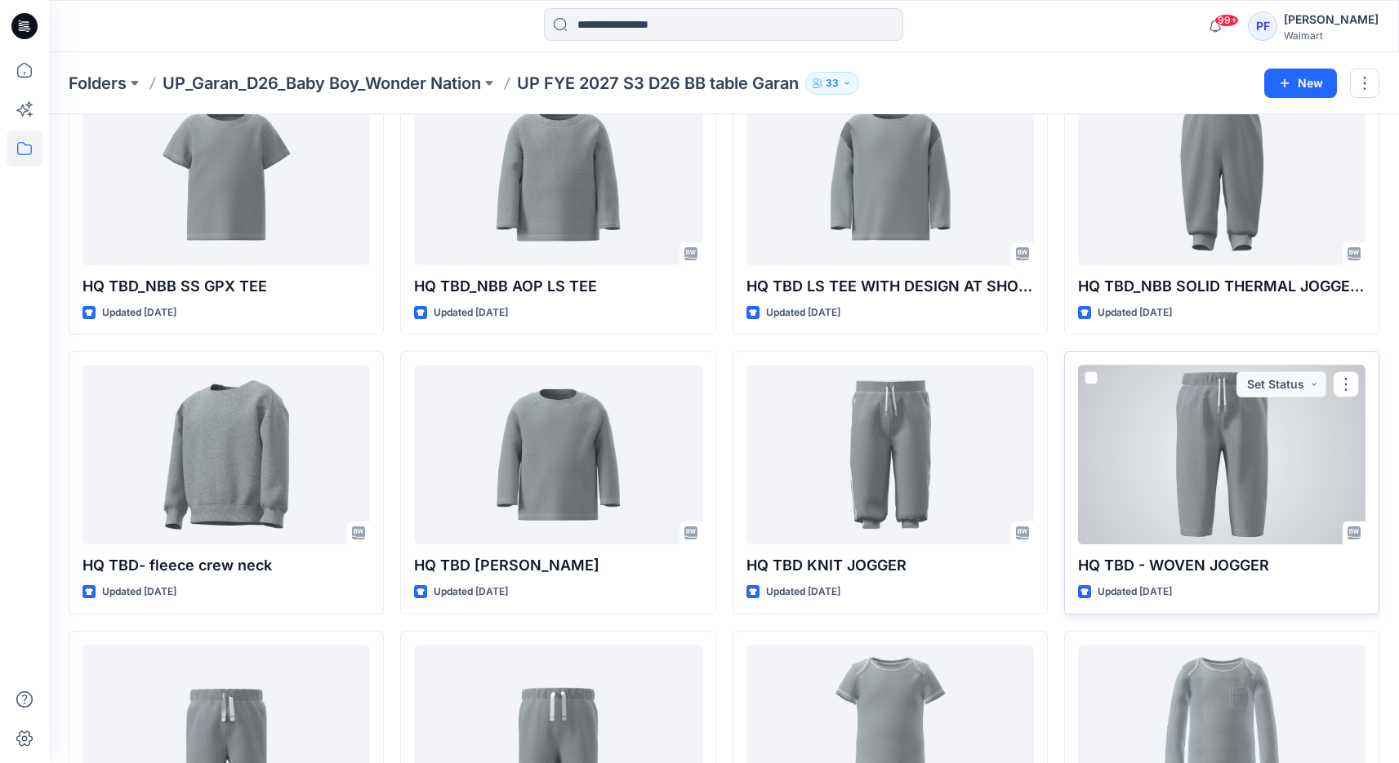
click at [1117, 456] on div at bounding box center [1221, 455] width 287 height 180
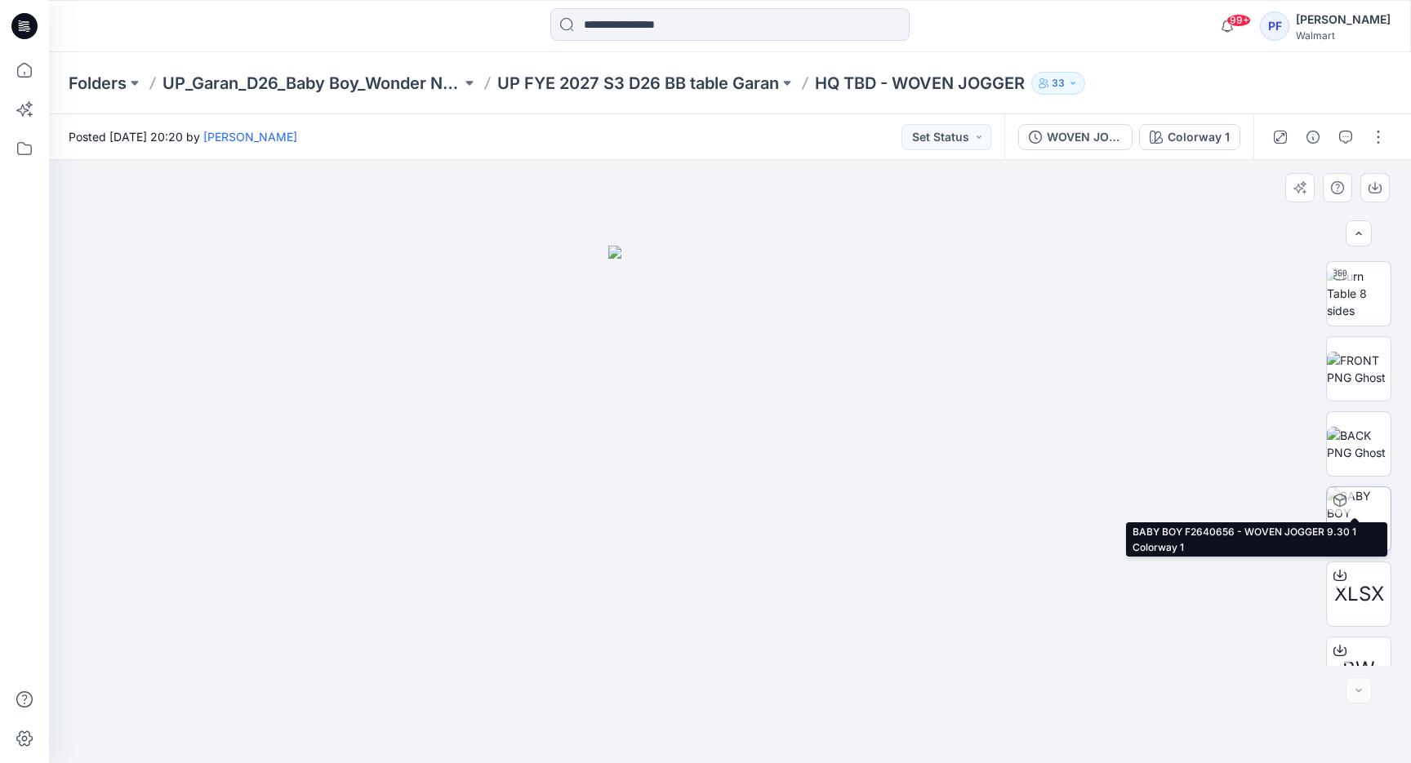
scroll to position [108, 0]
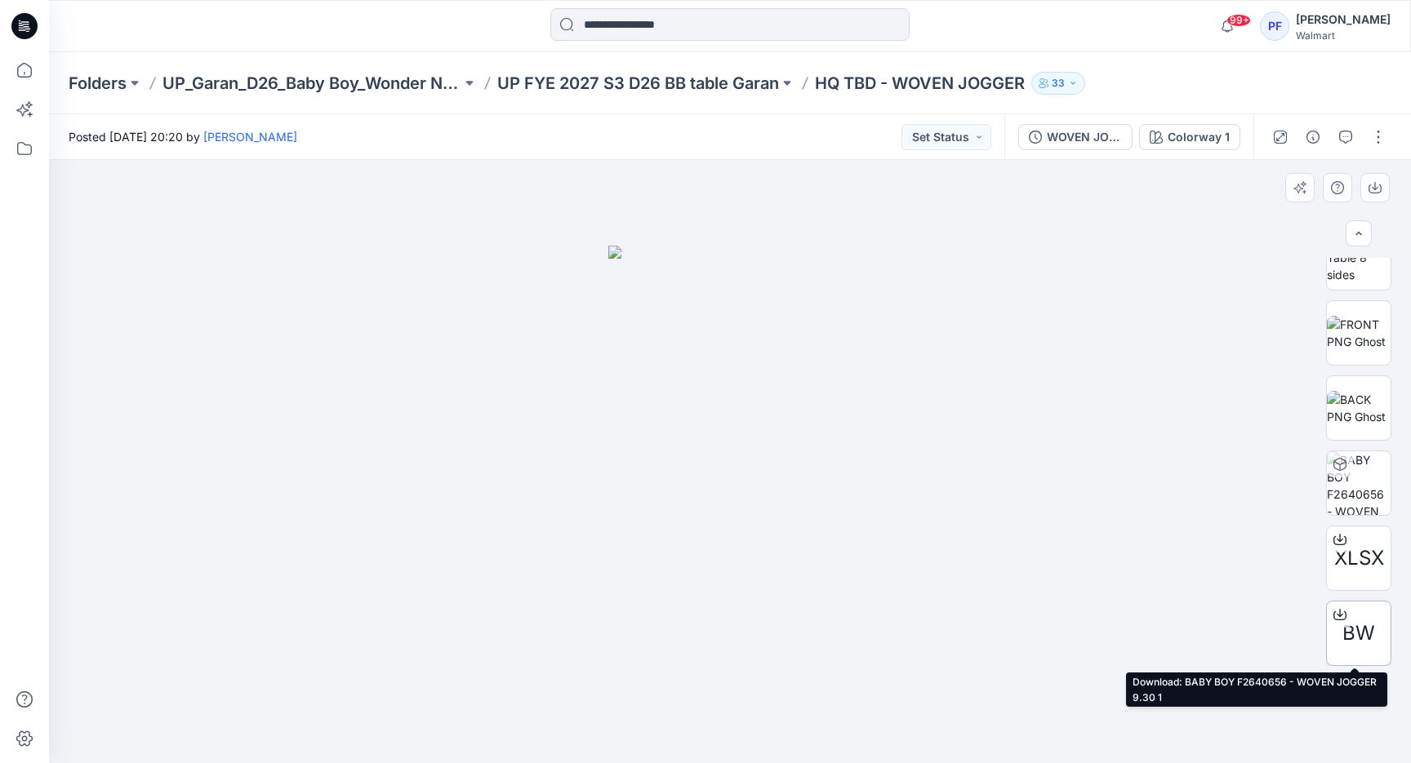
click at [1333, 611] on icon at bounding box center [1339, 614] width 13 height 13
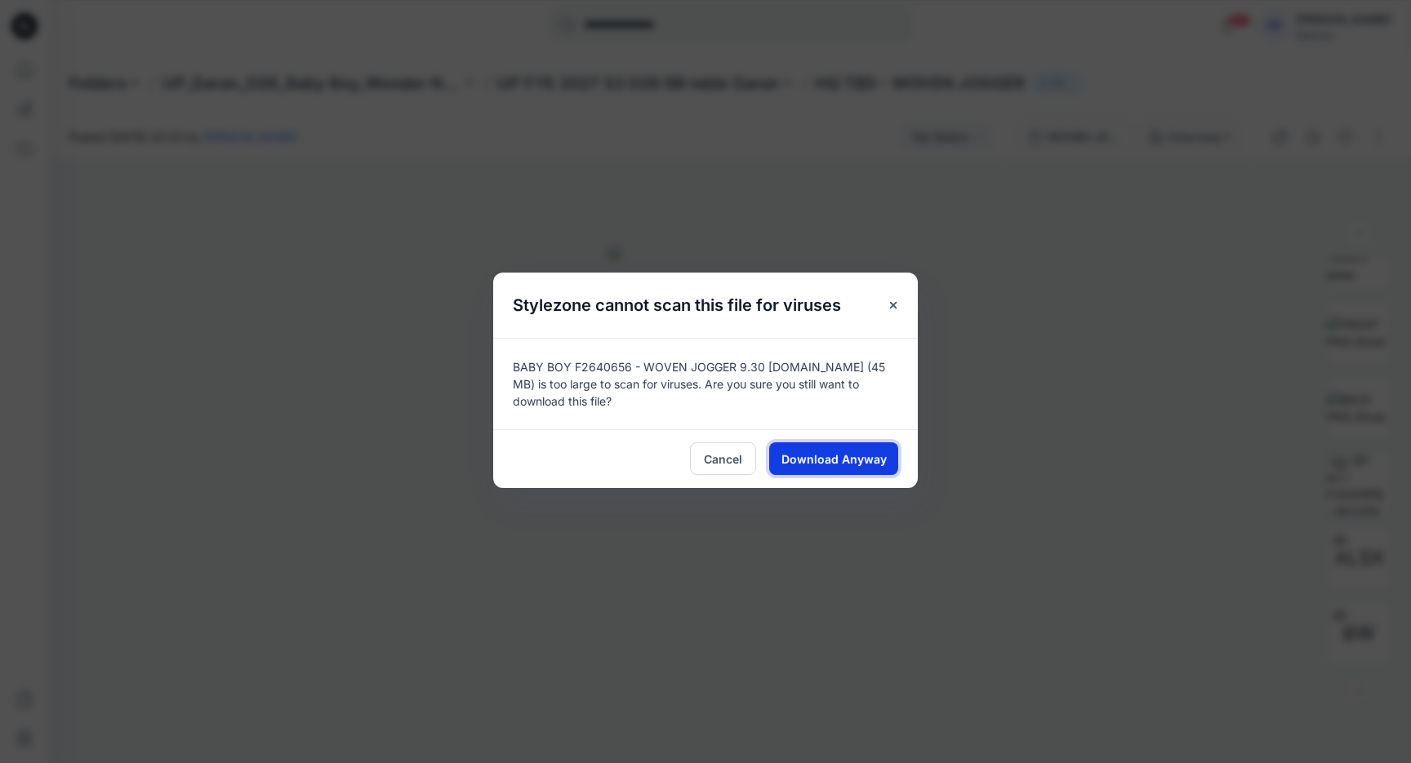
click at [858, 447] on button "Download Anyway" at bounding box center [833, 459] width 129 height 33
